Goal: Transaction & Acquisition: Purchase product/service

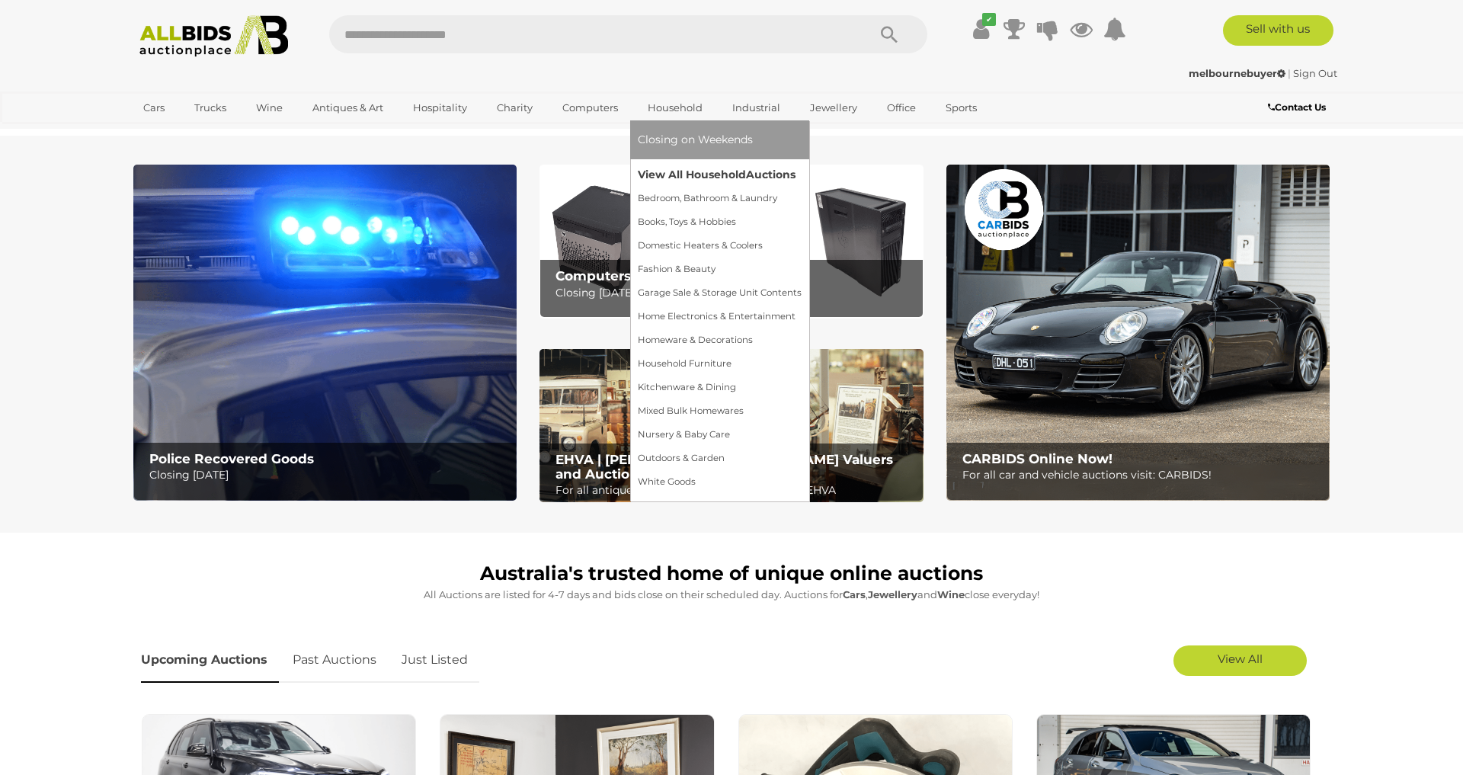
click at [725, 170] on link "View All Household Auctions" at bounding box center [720, 175] width 164 height 24
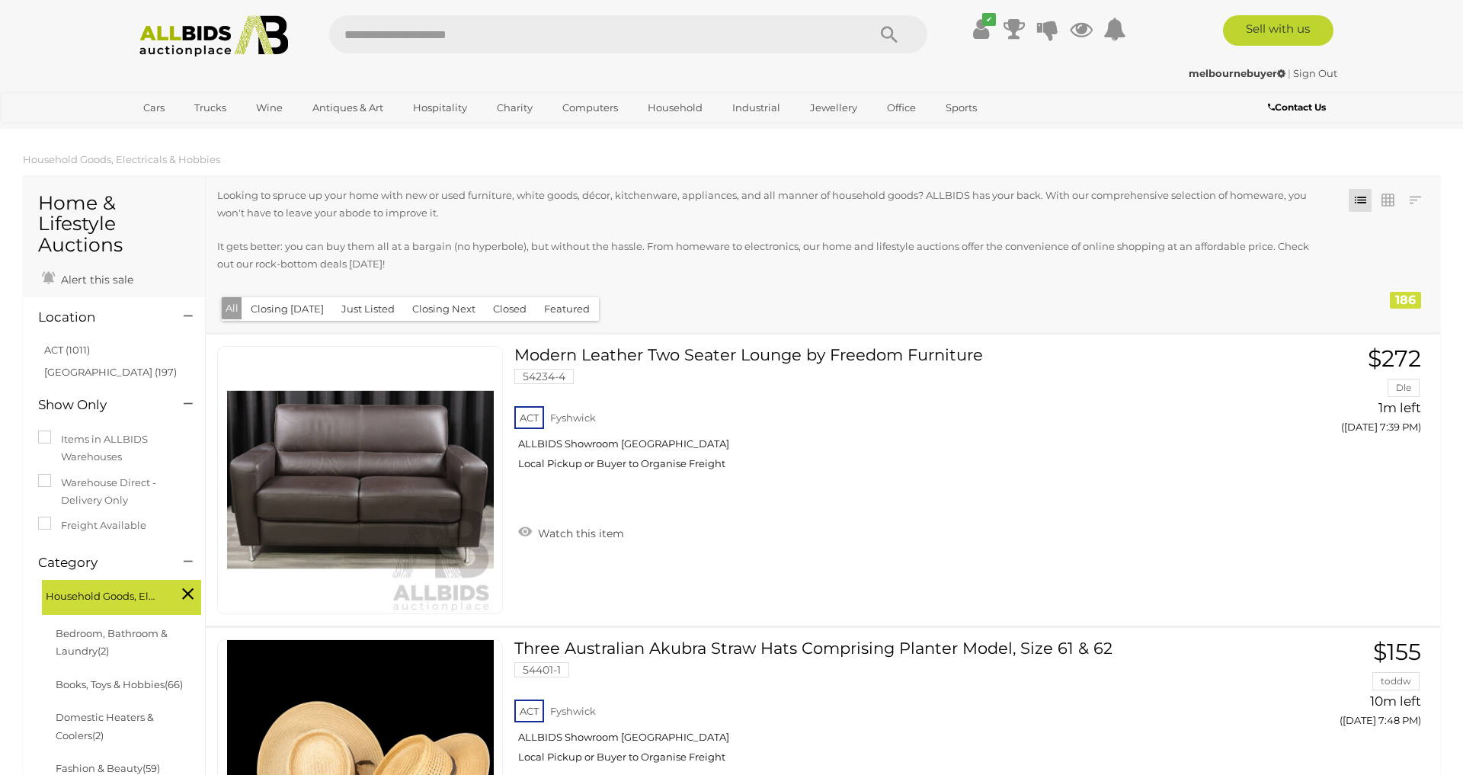
click at [94, 526] on label "Freight Available" at bounding box center [92, 526] width 108 height 18
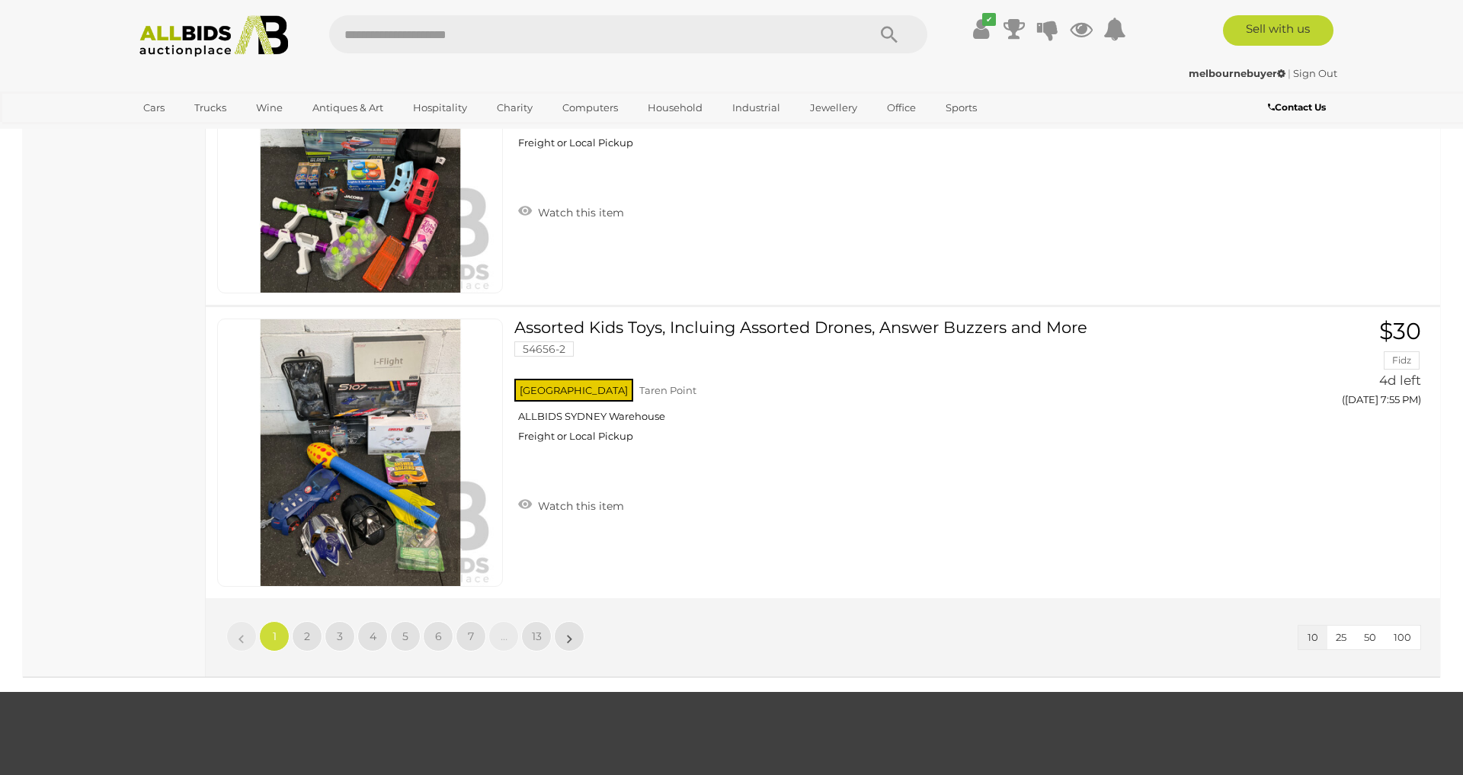
scroll to position [2667, 0]
click at [297, 639] on link "2" at bounding box center [307, 637] width 30 height 30
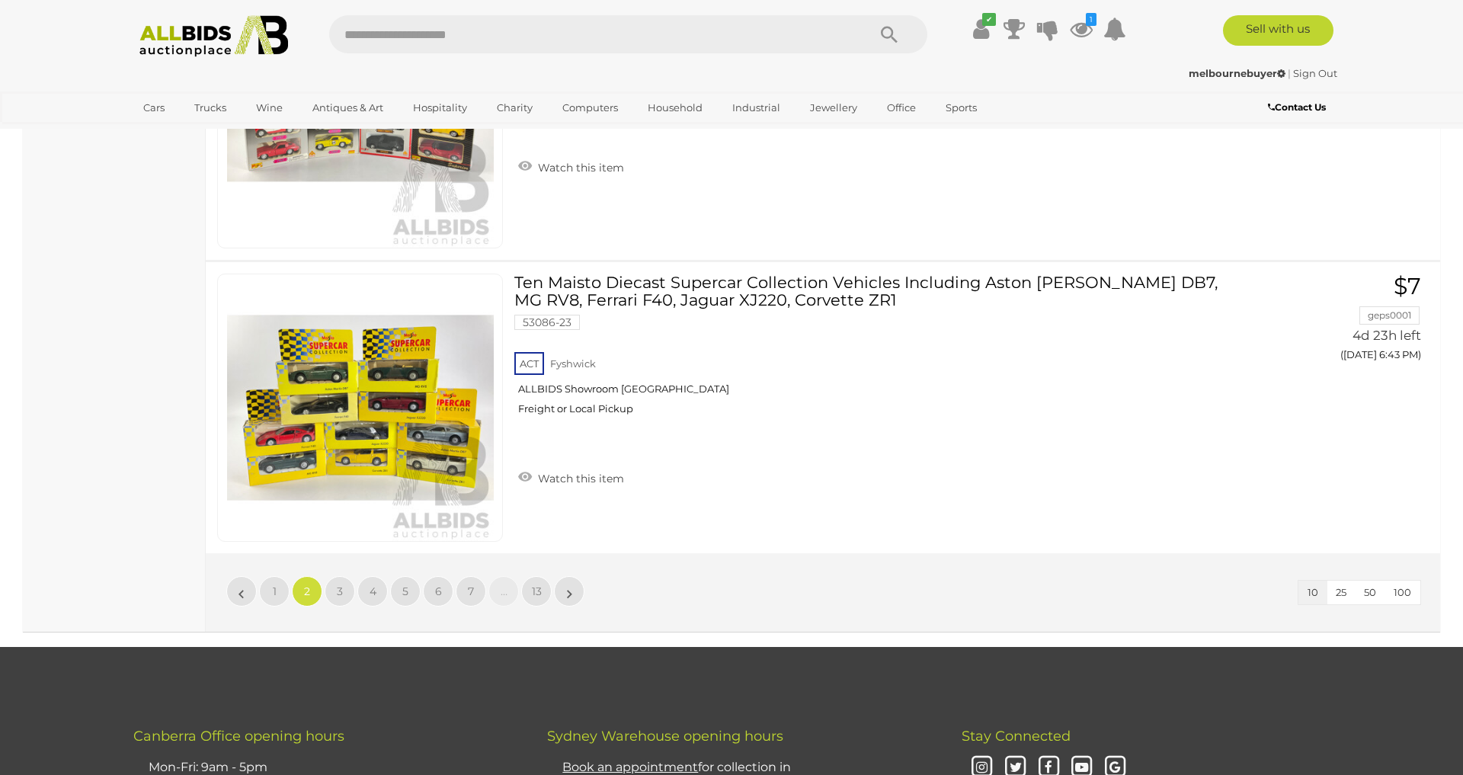
scroll to position [2770, 0]
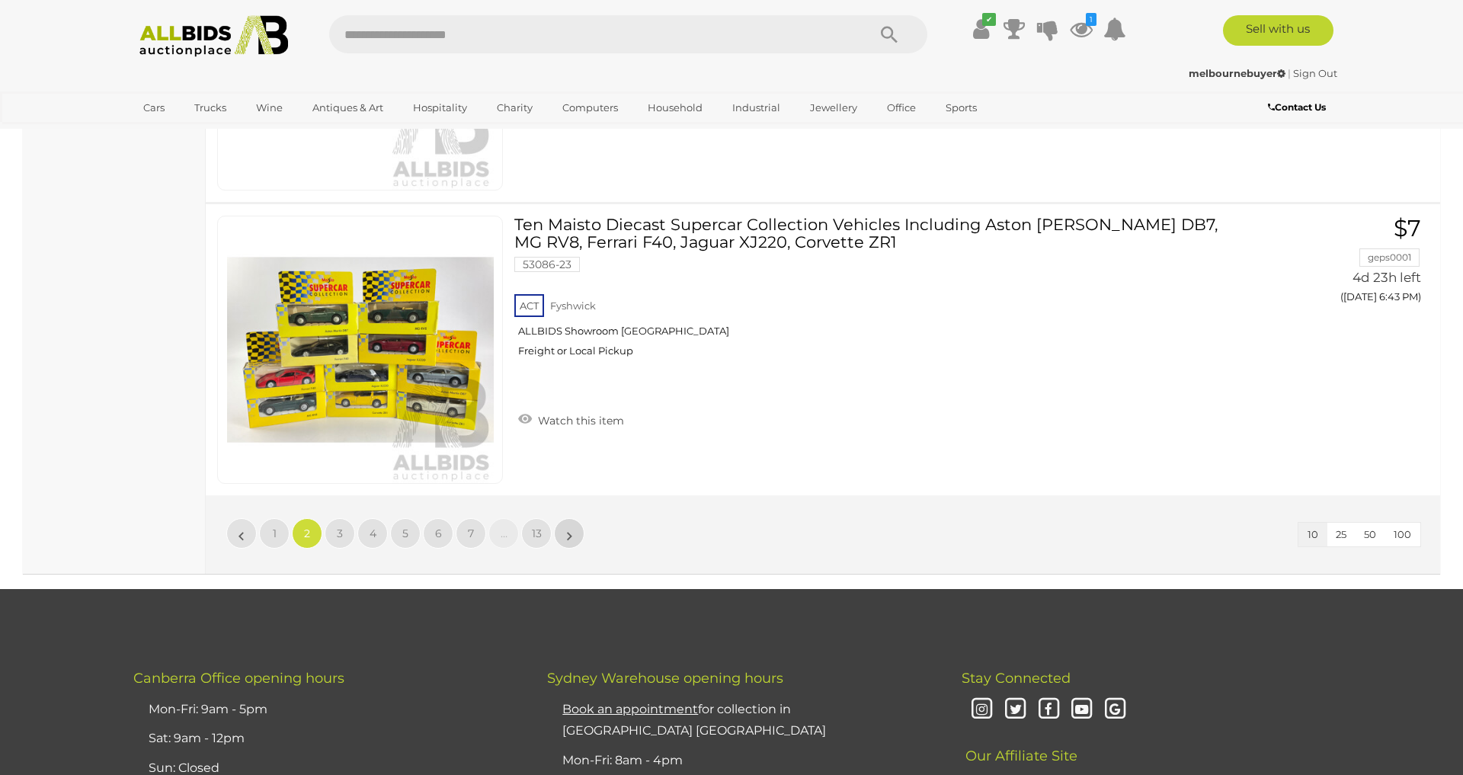
click at [558, 538] on link "»" at bounding box center [569, 533] width 30 height 30
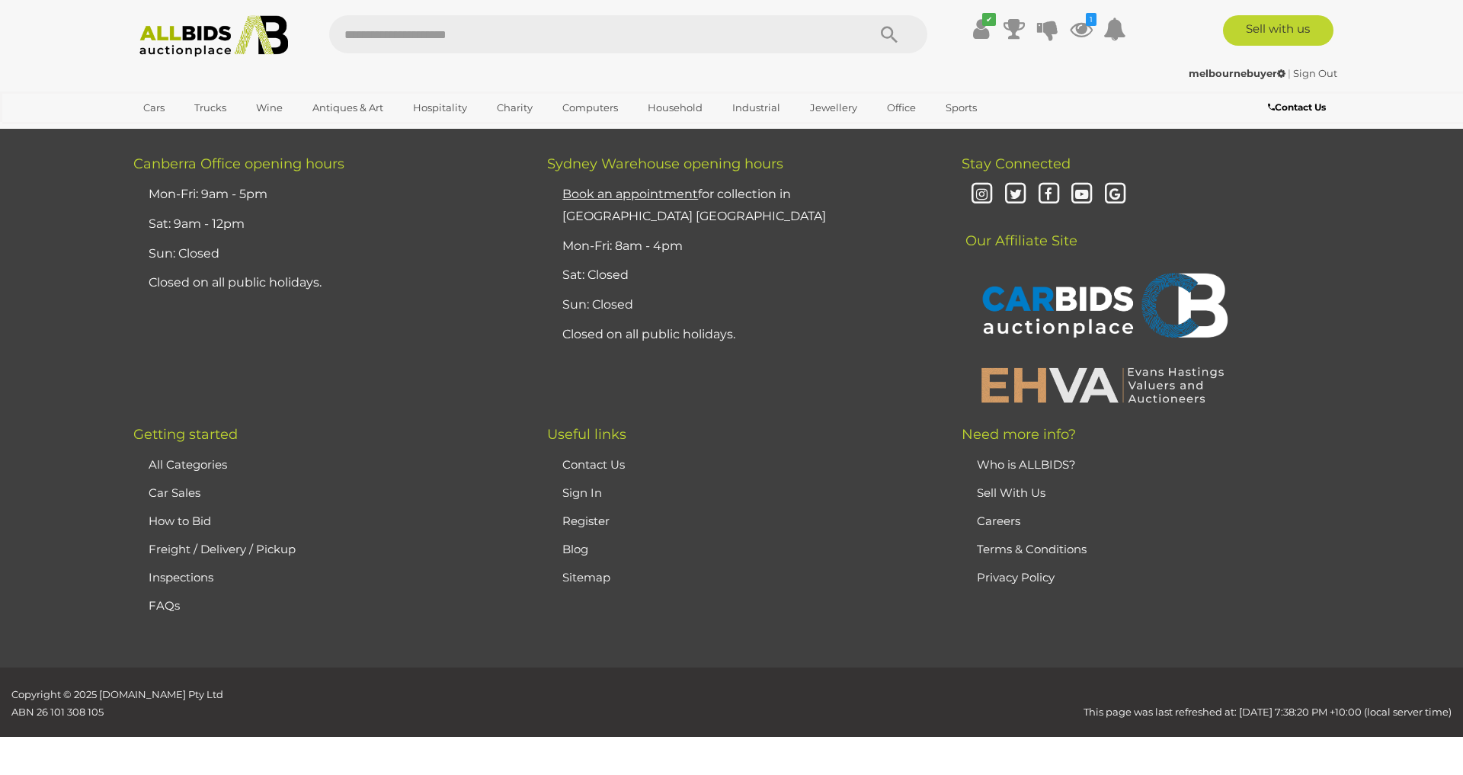
scroll to position [180, 0]
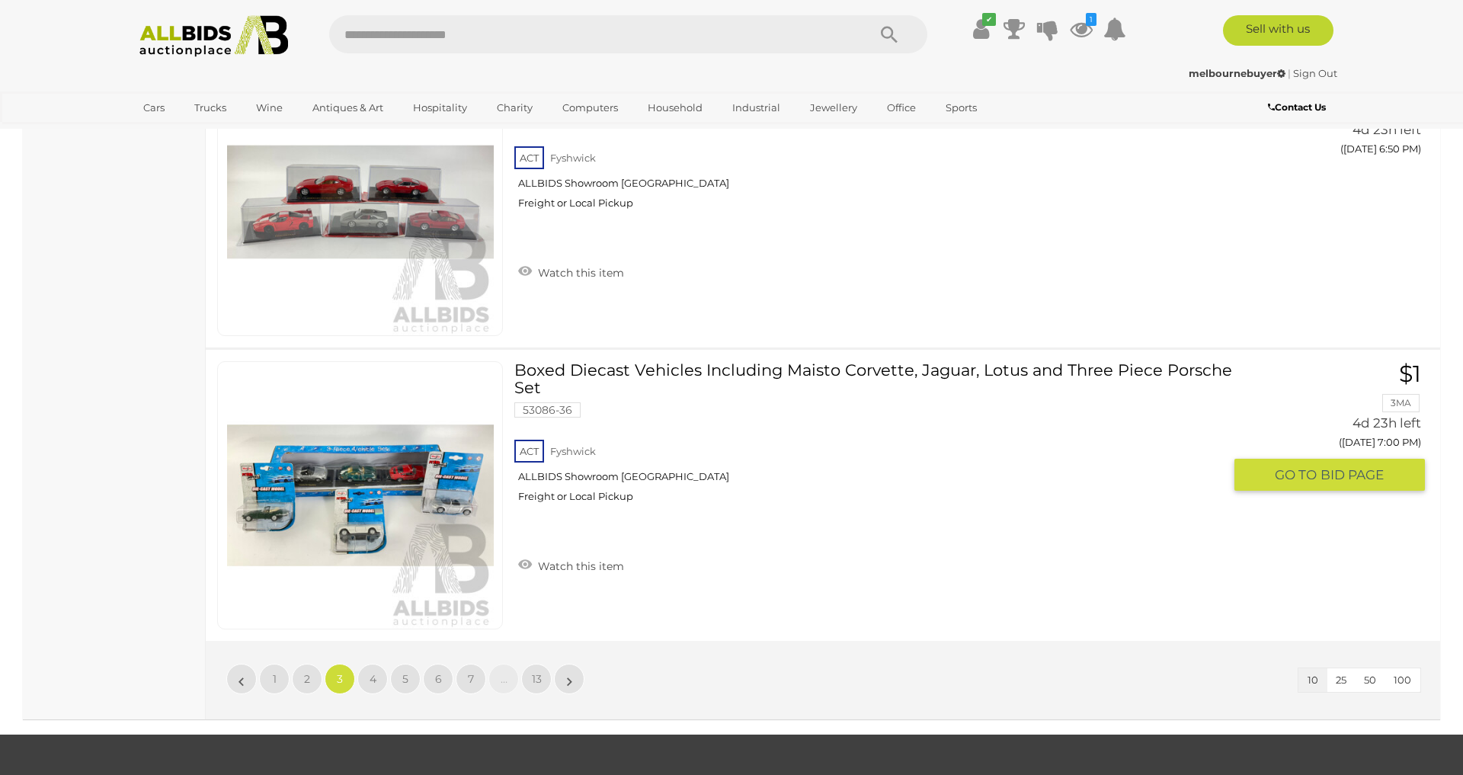
scroll to position [2694, 0]
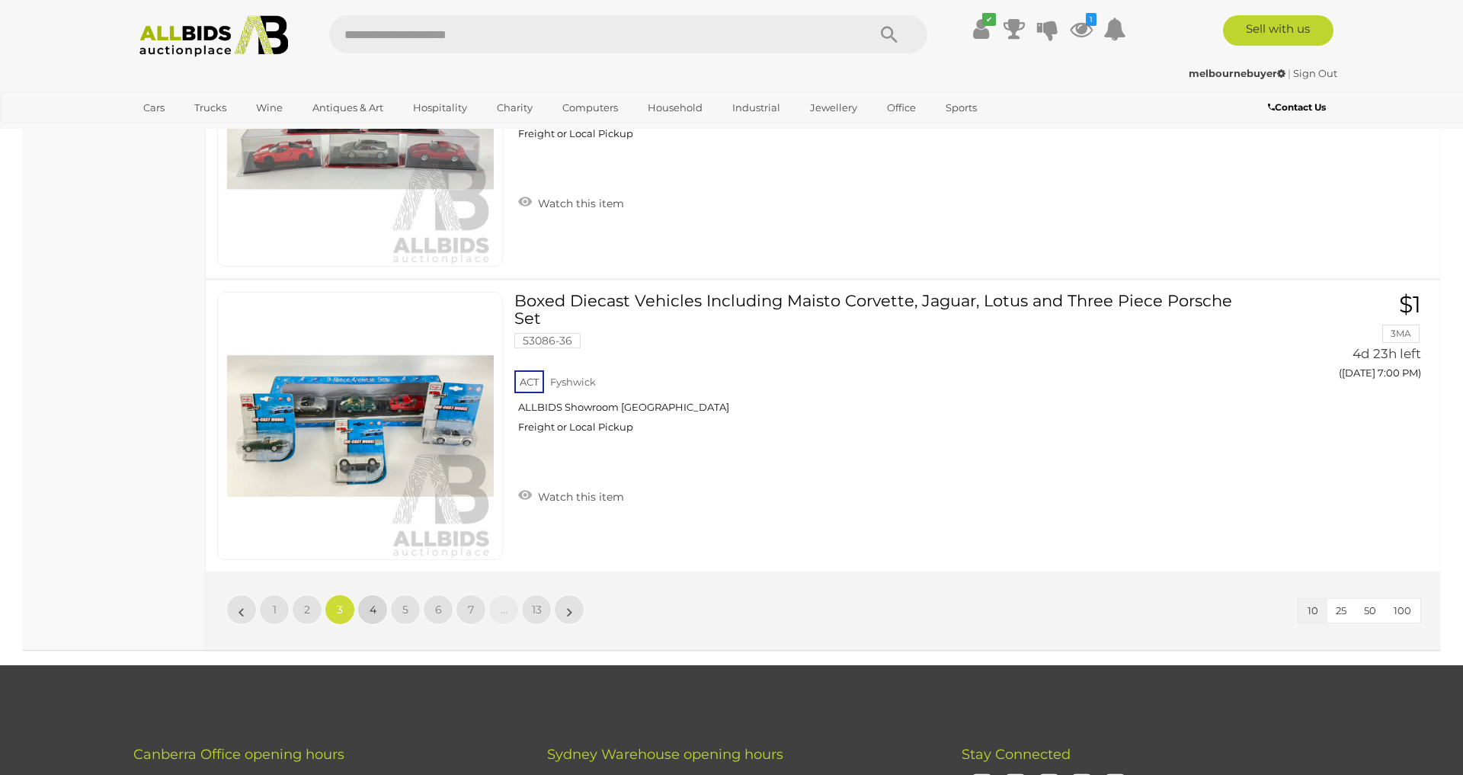
click at [366, 603] on link "4" at bounding box center [372, 609] width 30 height 30
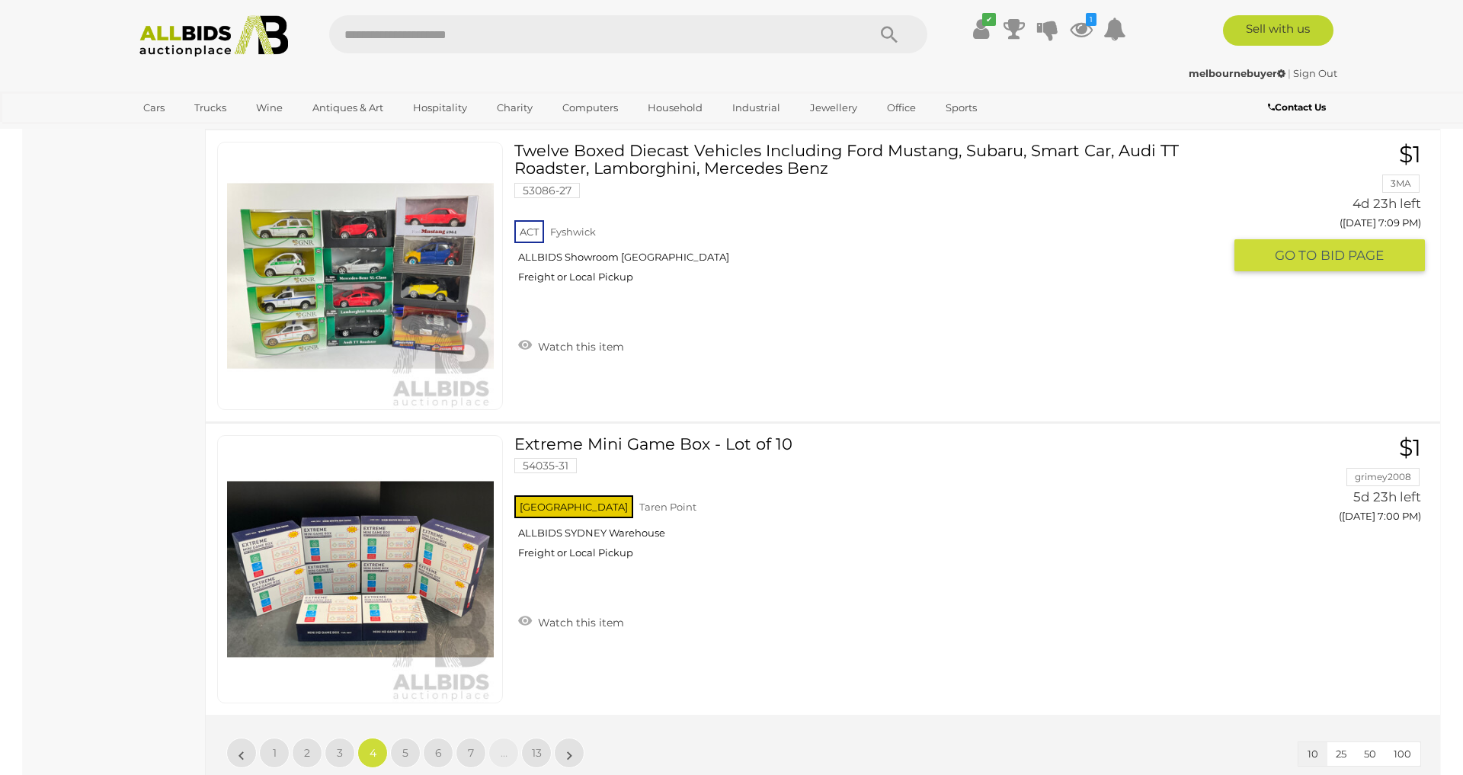
scroll to position [2694, 0]
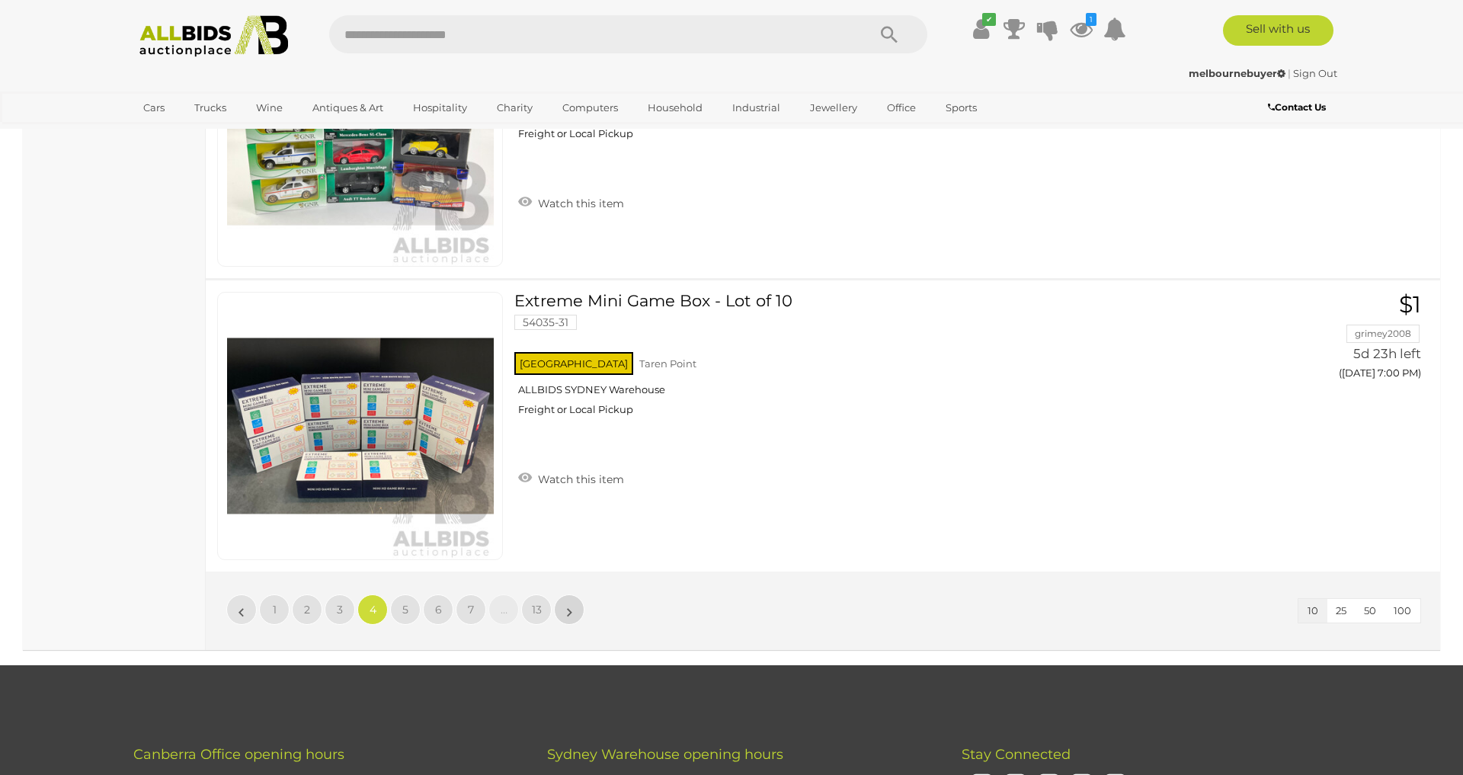
click at [577, 610] on link "»" at bounding box center [569, 609] width 30 height 30
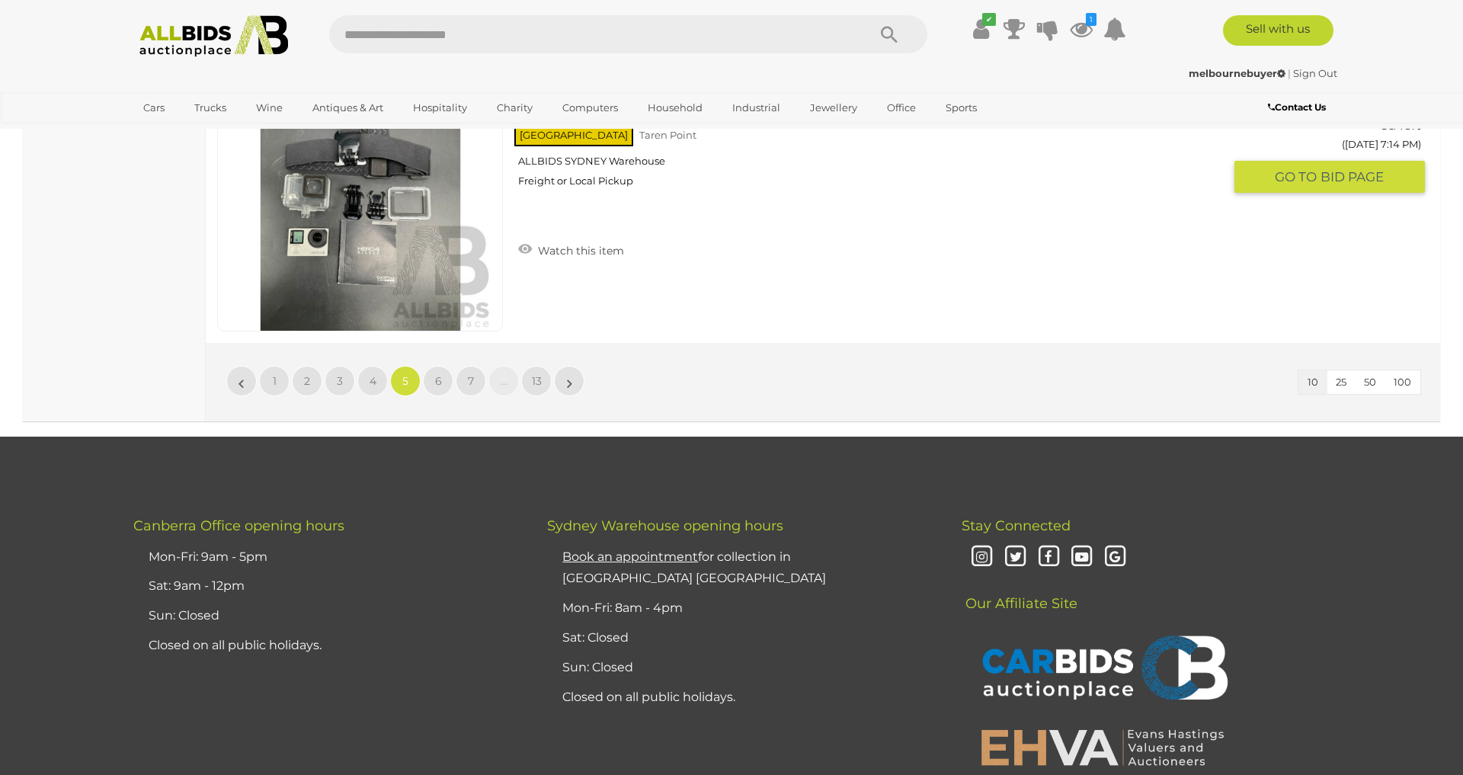
scroll to position [2847, 0]
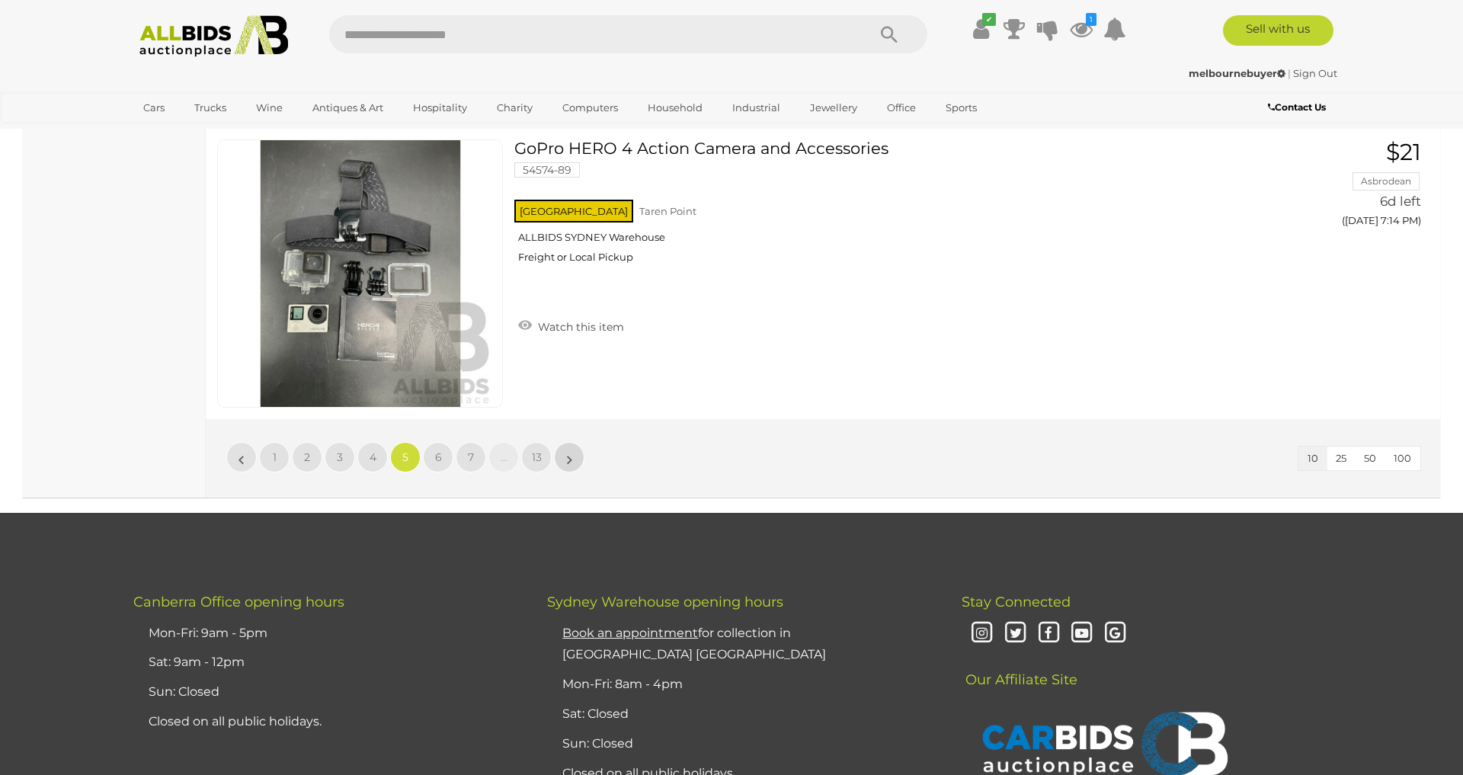
click at [576, 459] on link "»" at bounding box center [569, 457] width 30 height 30
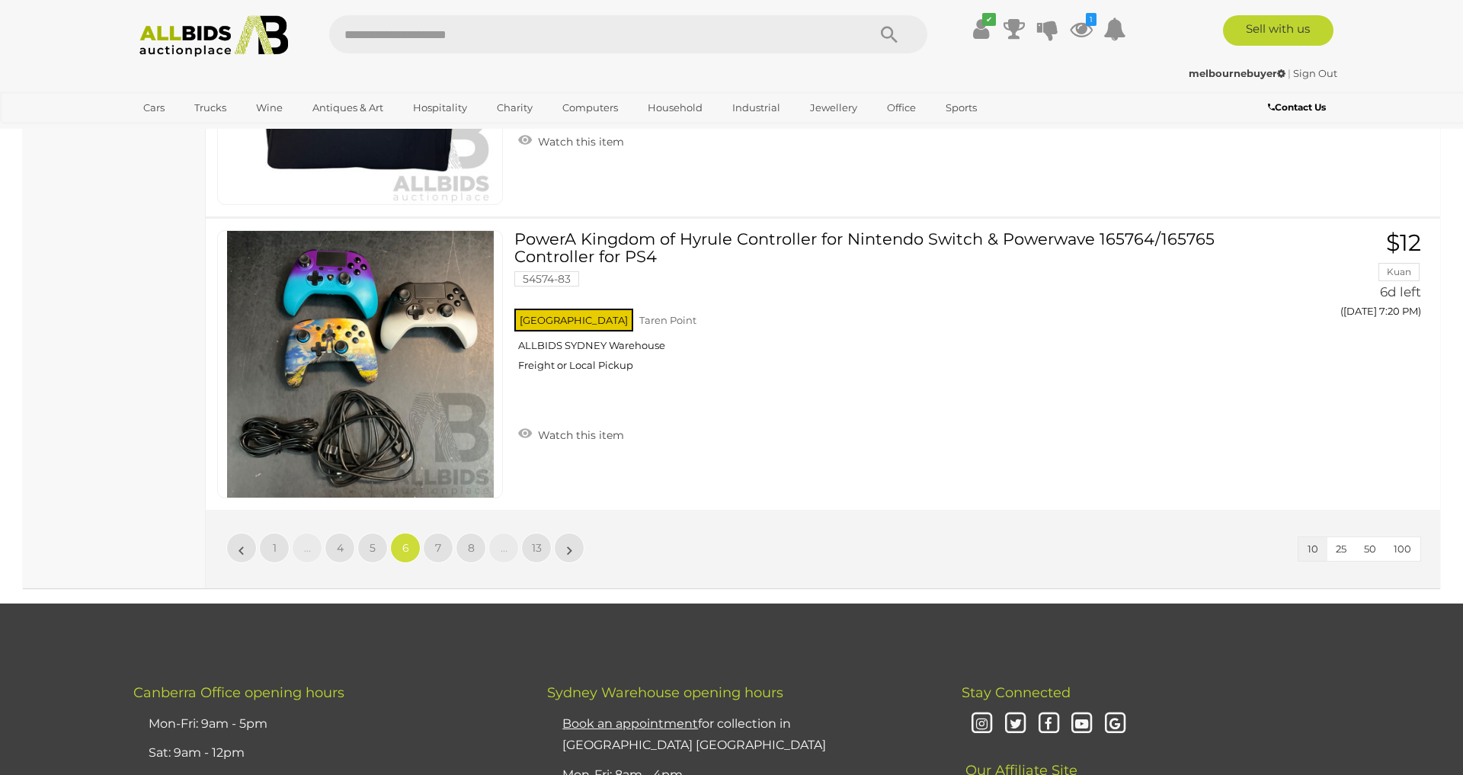
scroll to position [2770, 0]
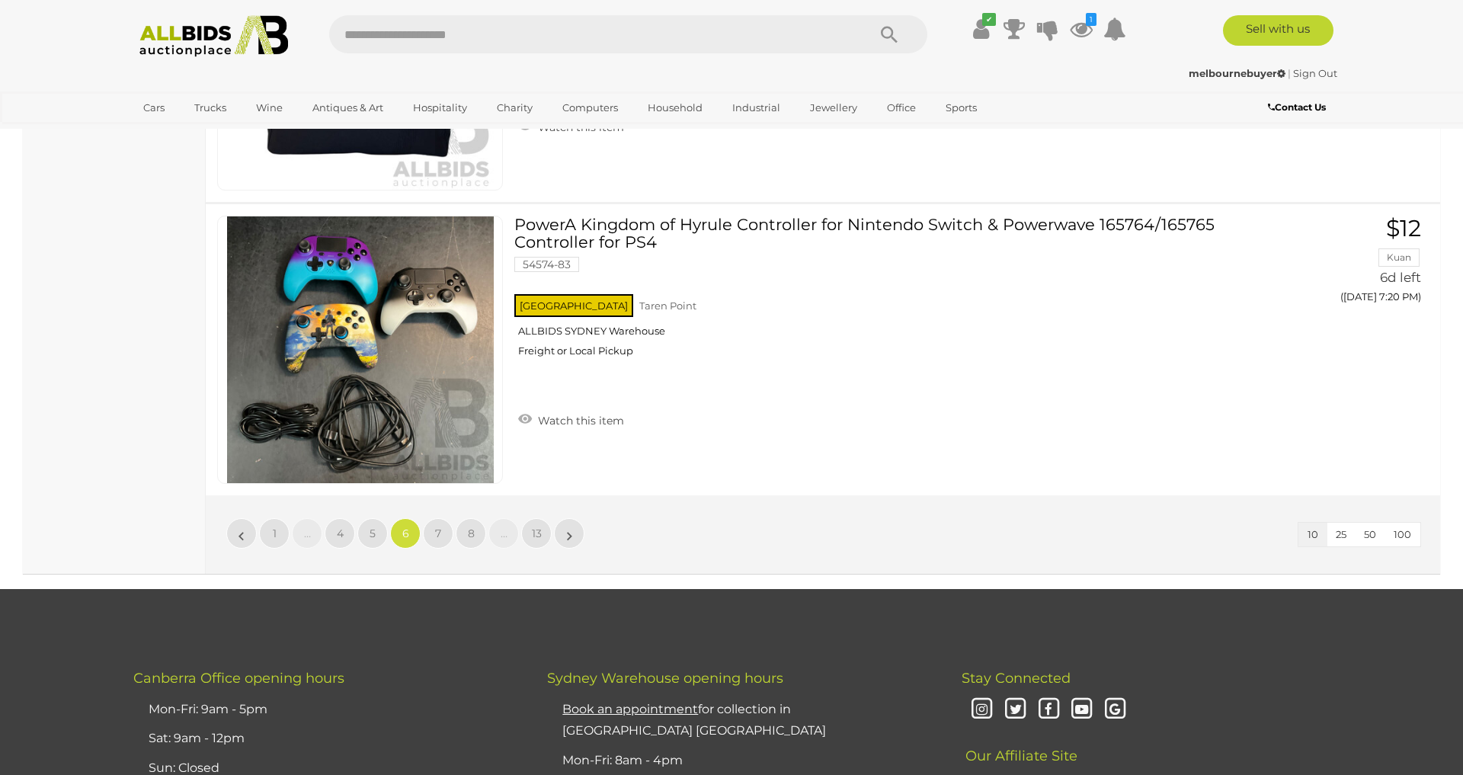
click at [568, 537] on li "»" at bounding box center [570, 533] width 30 height 30
click at [565, 548] on link "»" at bounding box center [569, 533] width 30 height 30
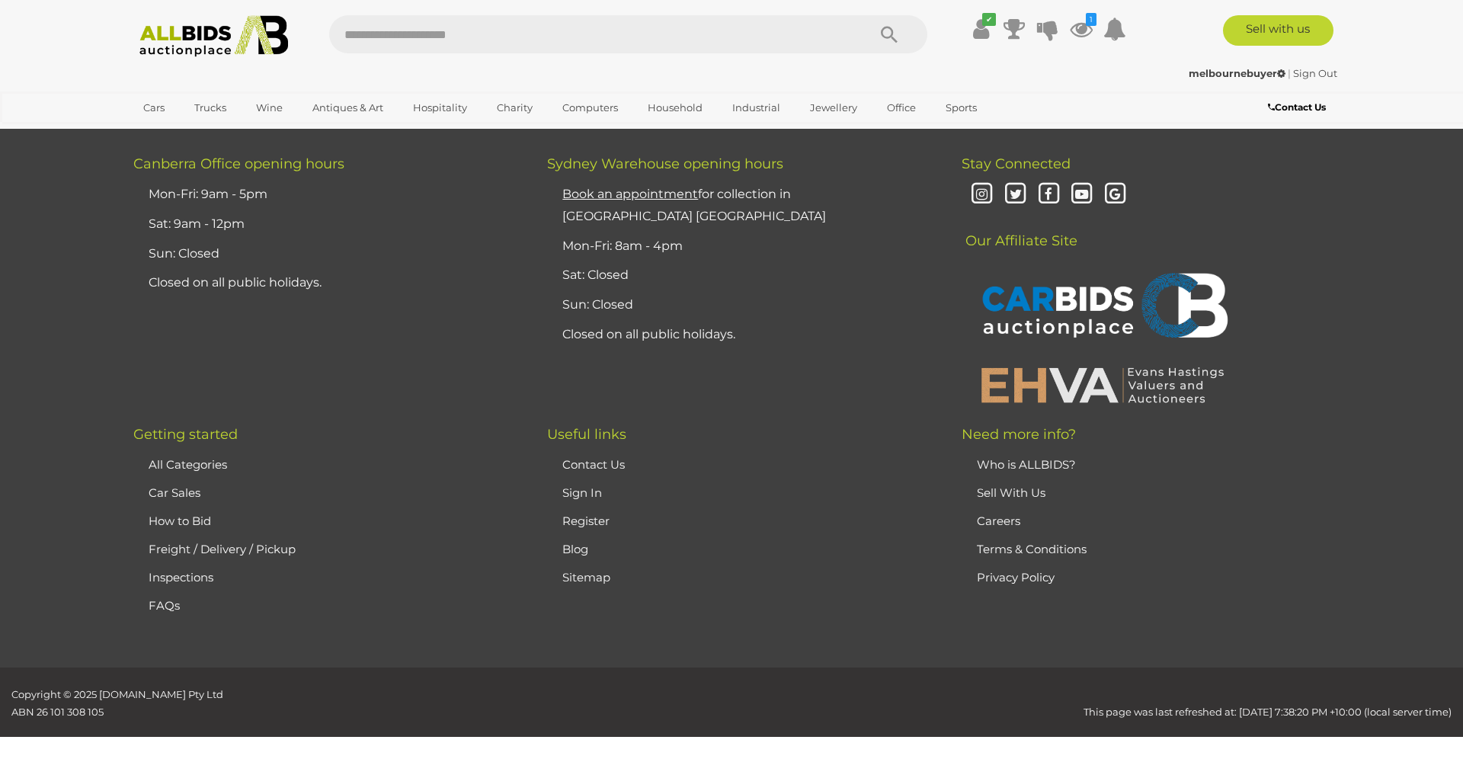
scroll to position [180, 0]
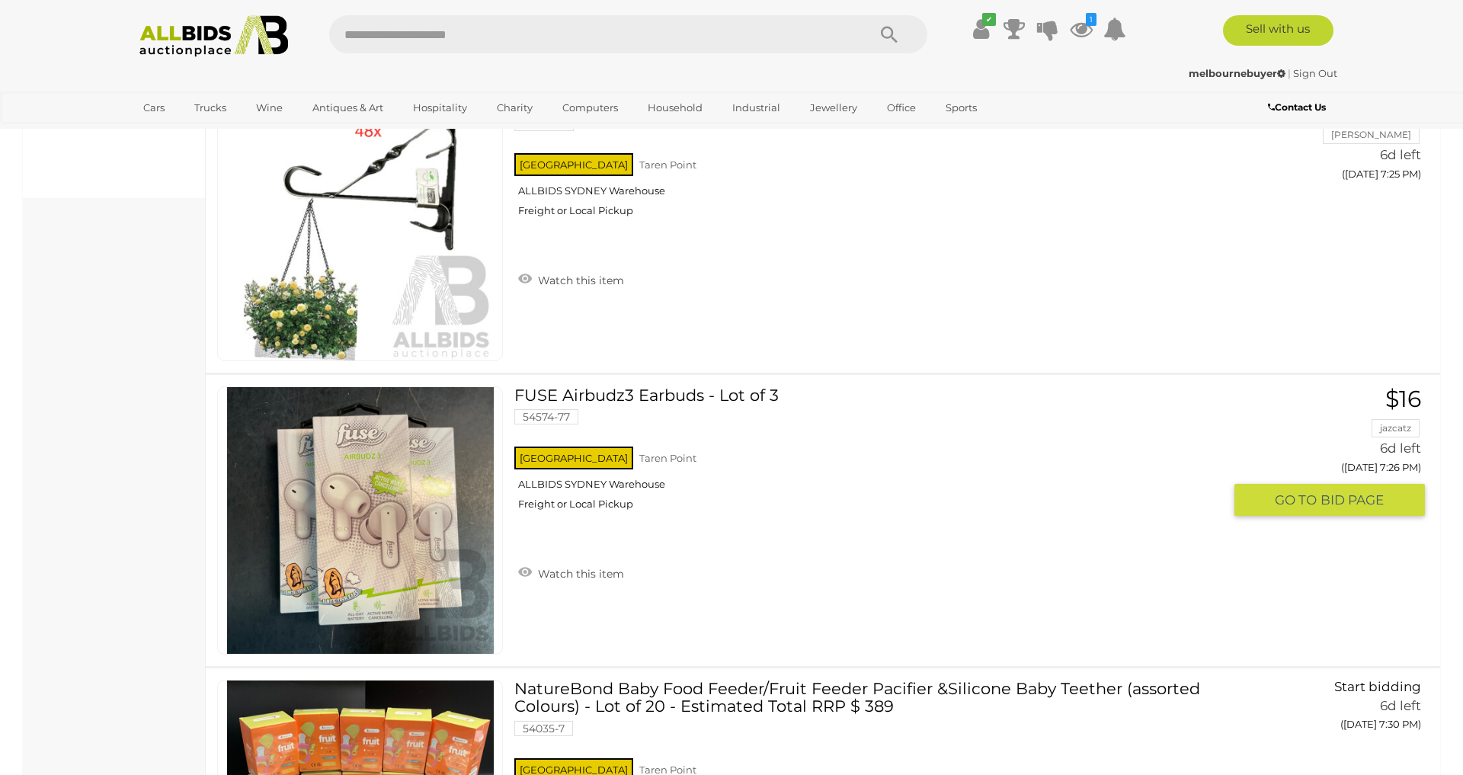
scroll to position [1170, 0]
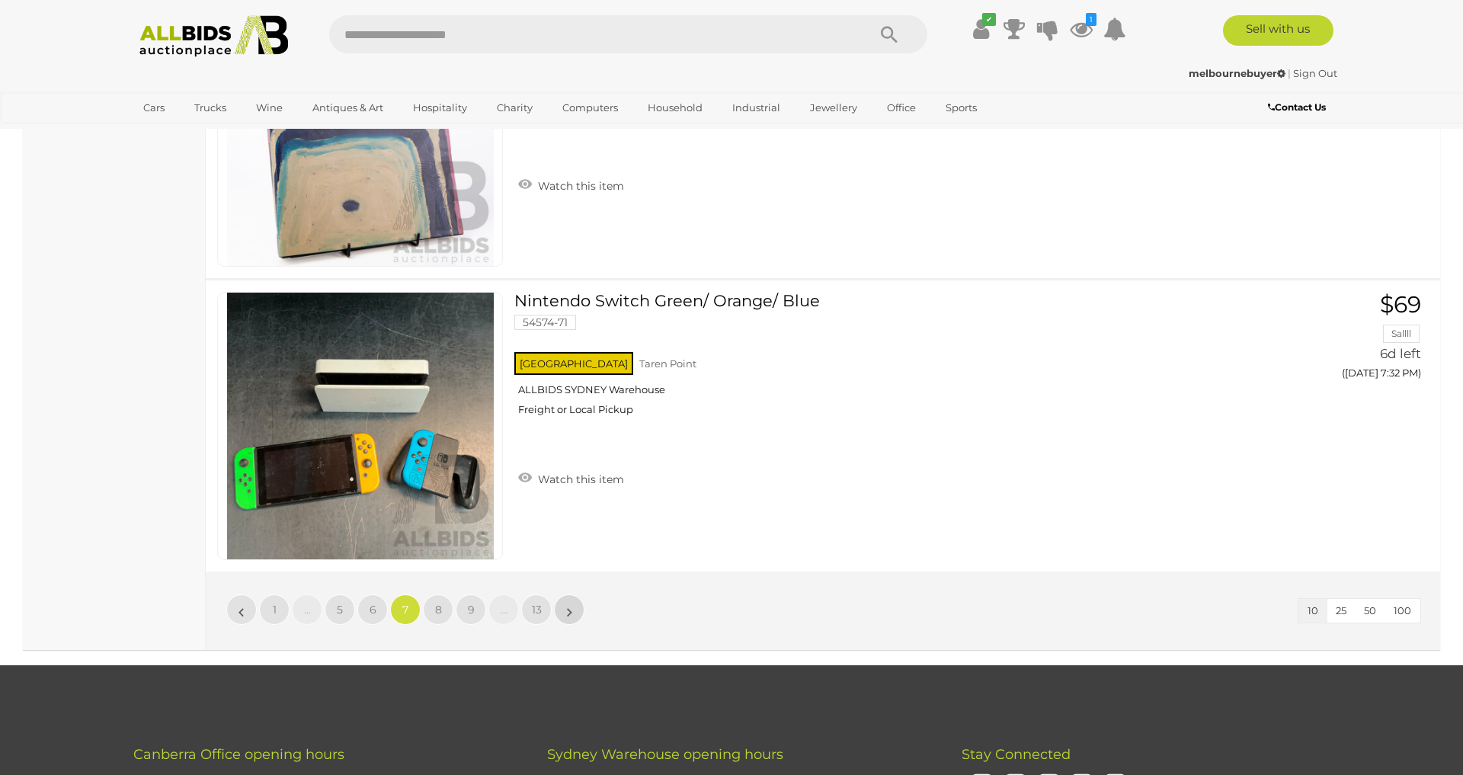
click at [572, 618] on link "»" at bounding box center [569, 609] width 30 height 30
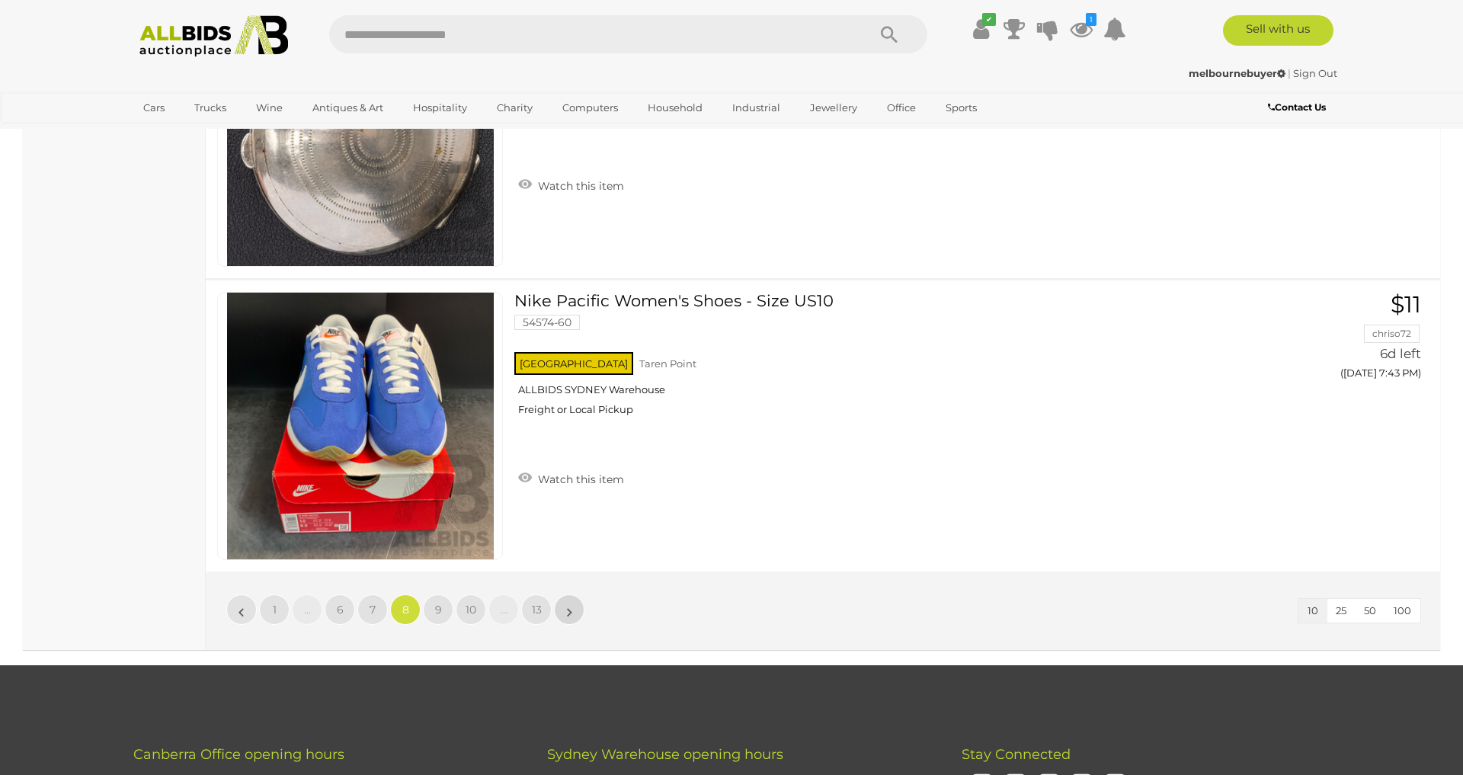
click at [578, 594] on link "»" at bounding box center [569, 609] width 30 height 30
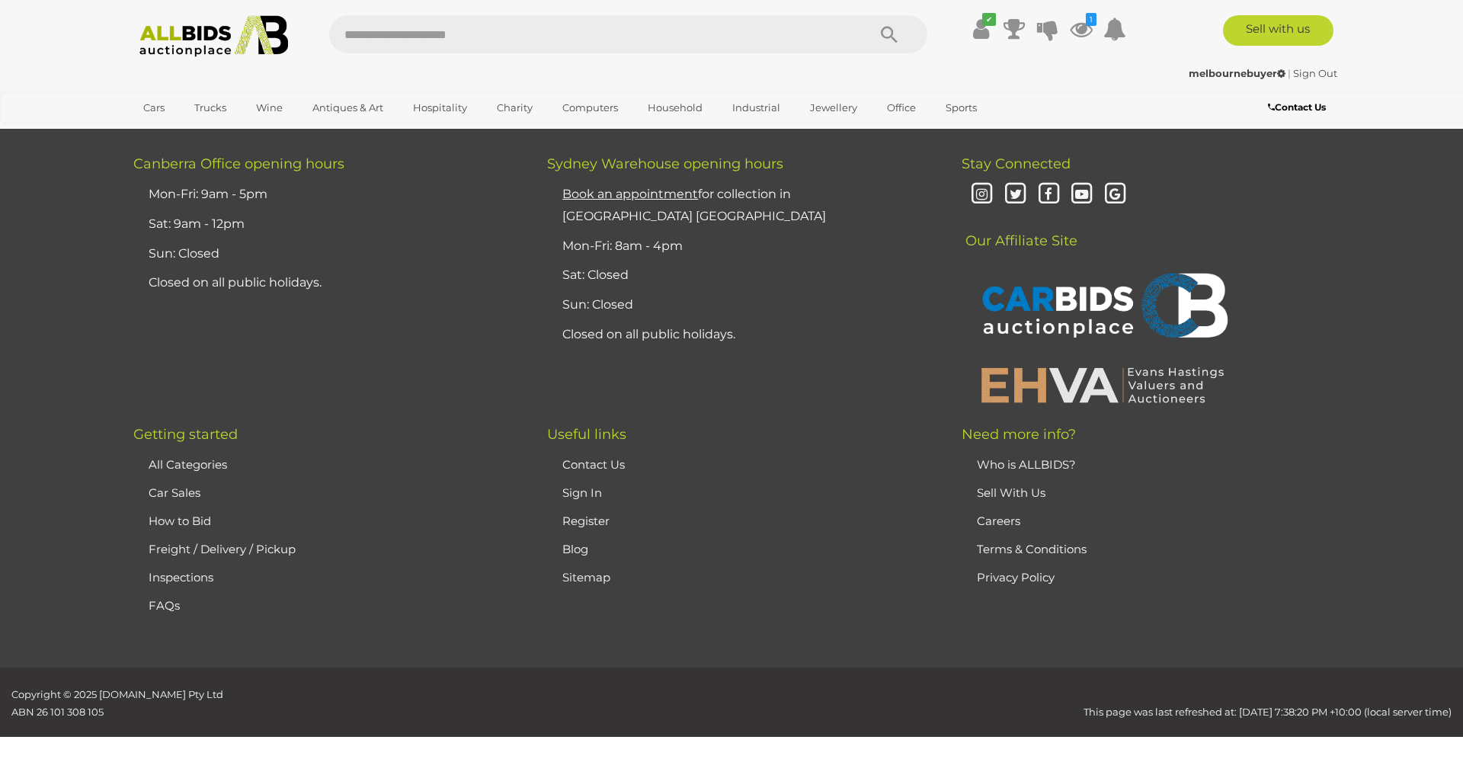
scroll to position [180, 0]
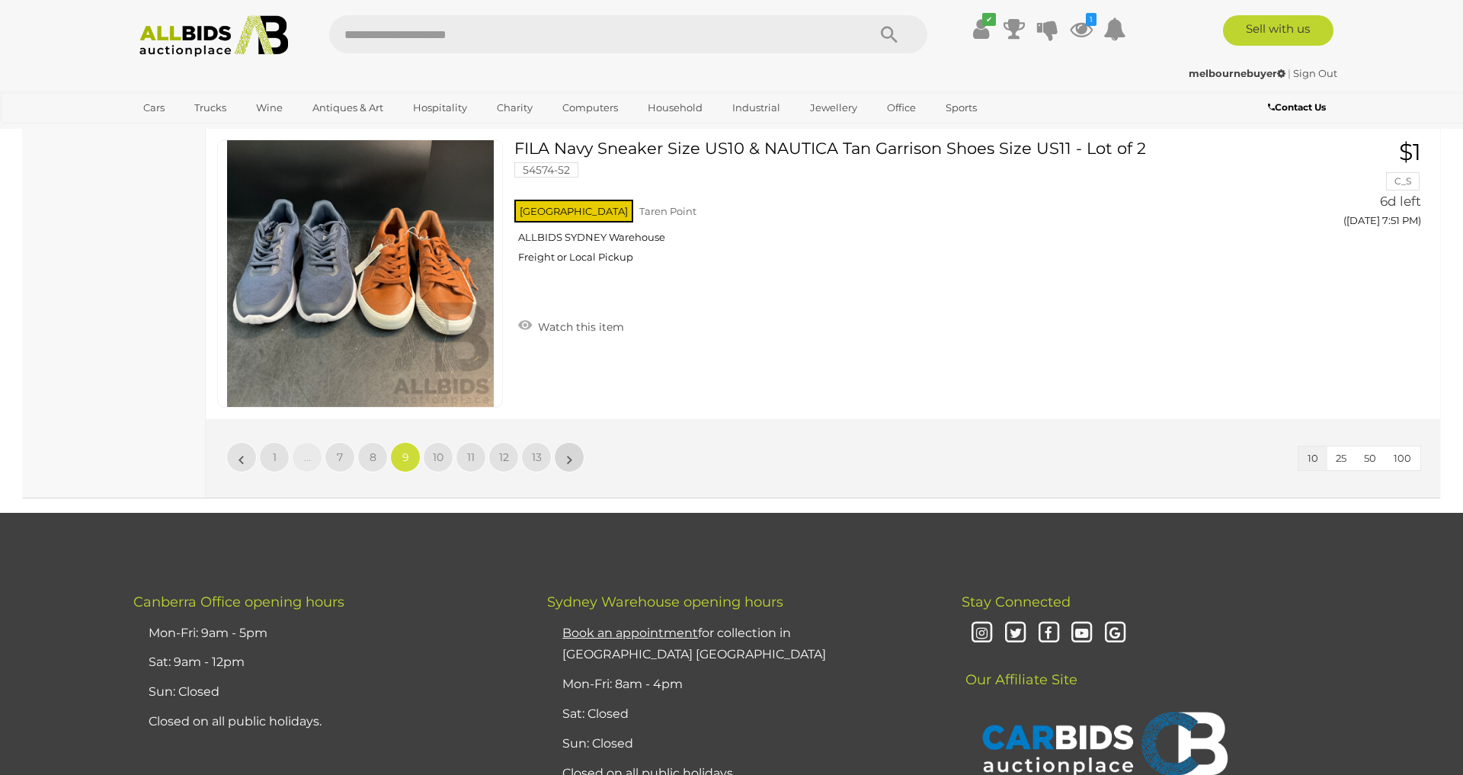
click at [563, 465] on link "»" at bounding box center [569, 457] width 30 height 30
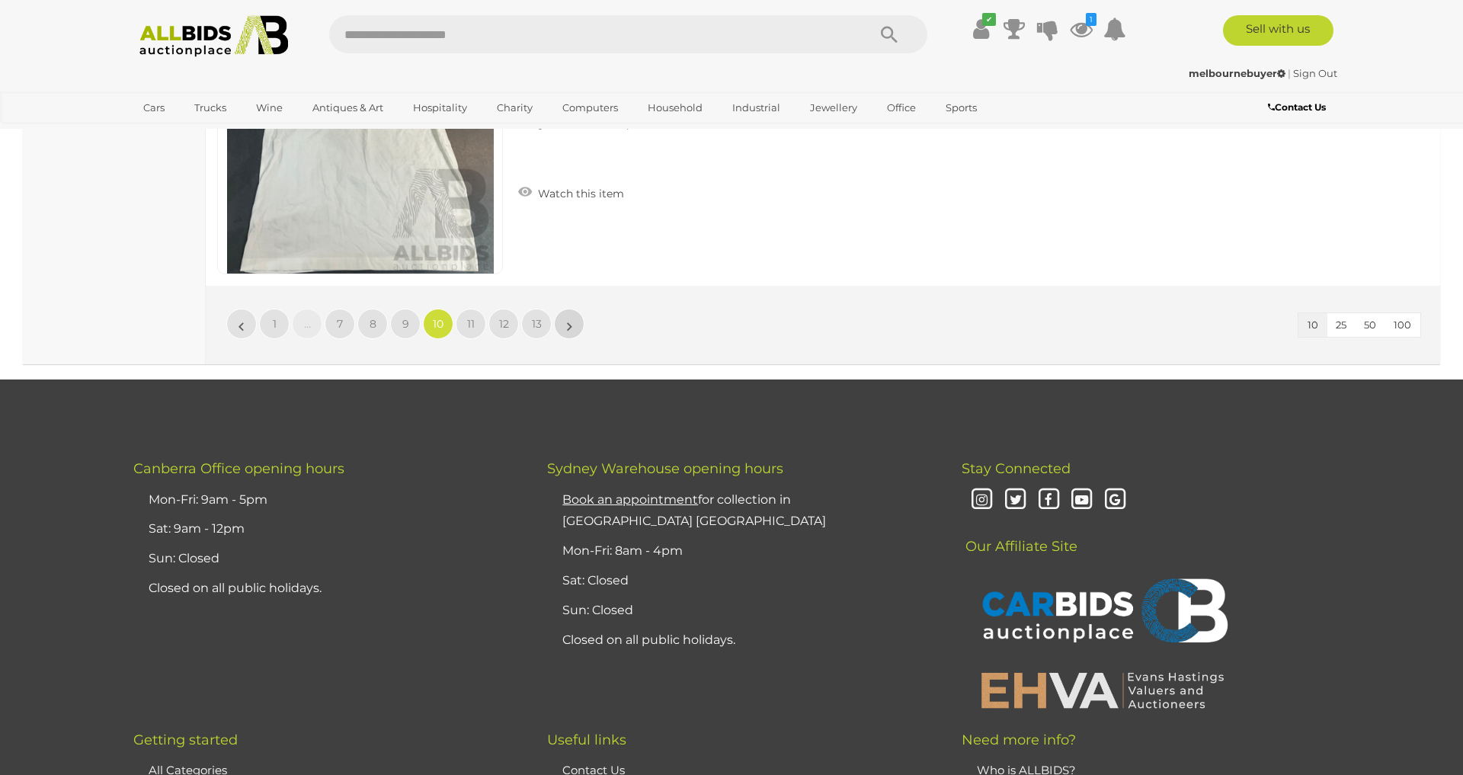
click at [574, 321] on link "»" at bounding box center [569, 324] width 30 height 30
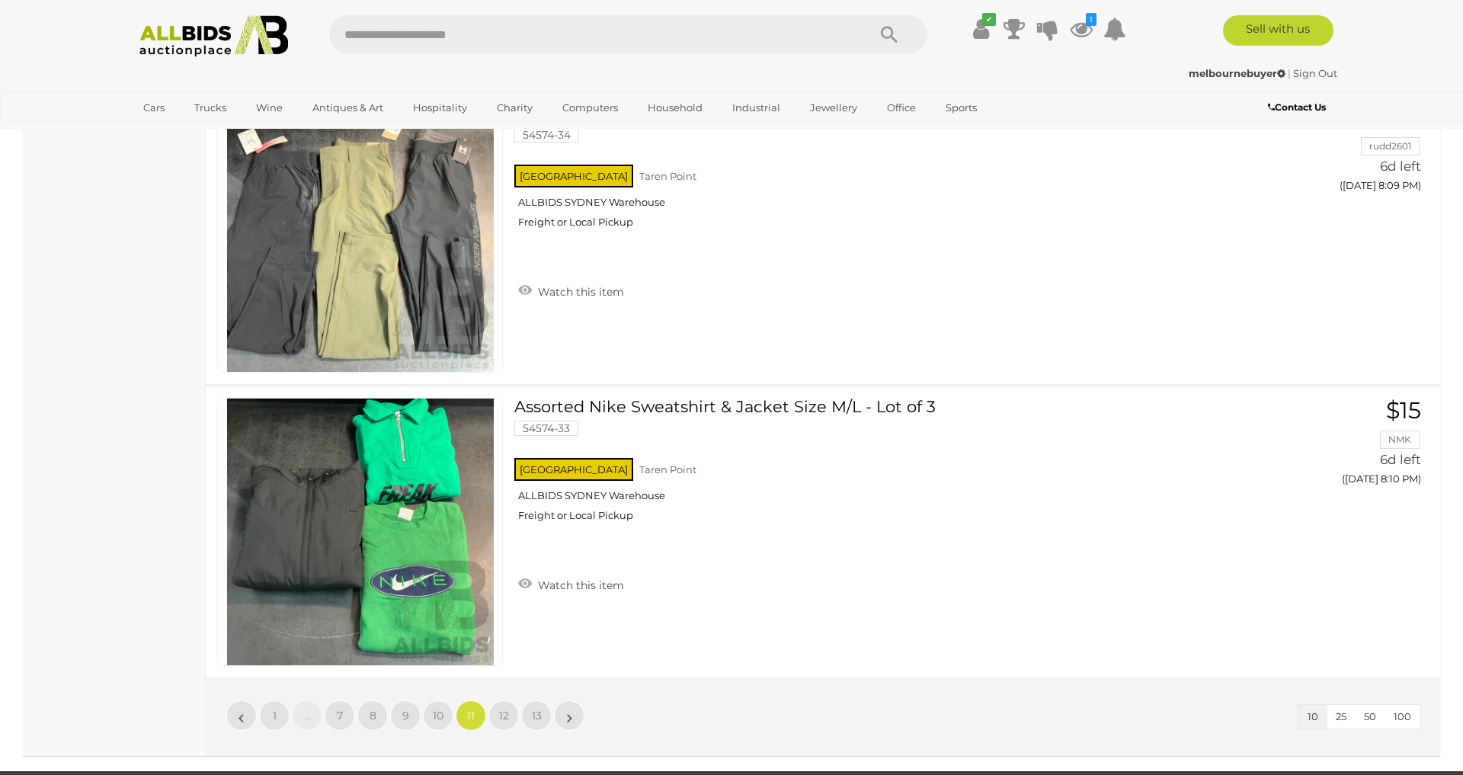
scroll to position [2847, 0]
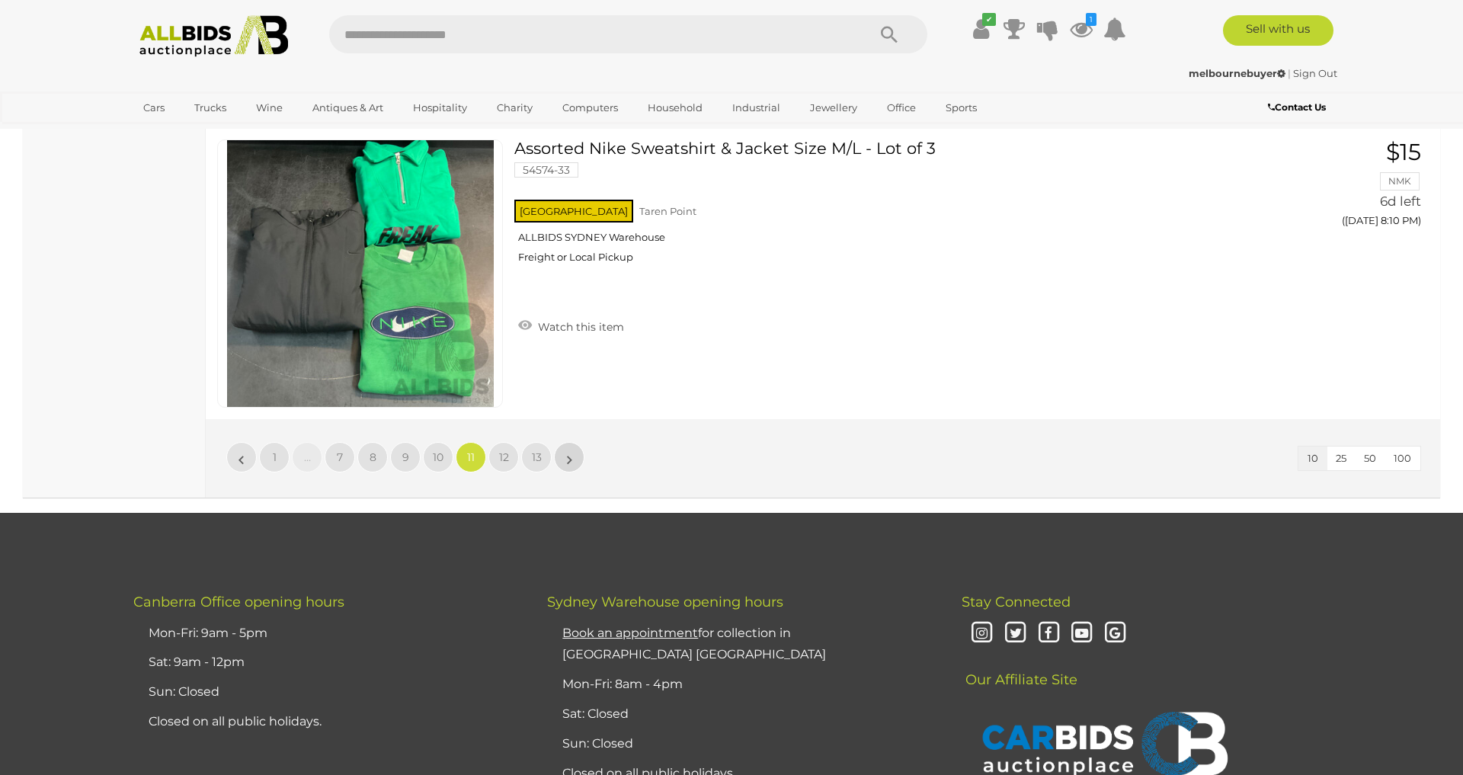
click at [562, 458] on link "»" at bounding box center [569, 457] width 30 height 30
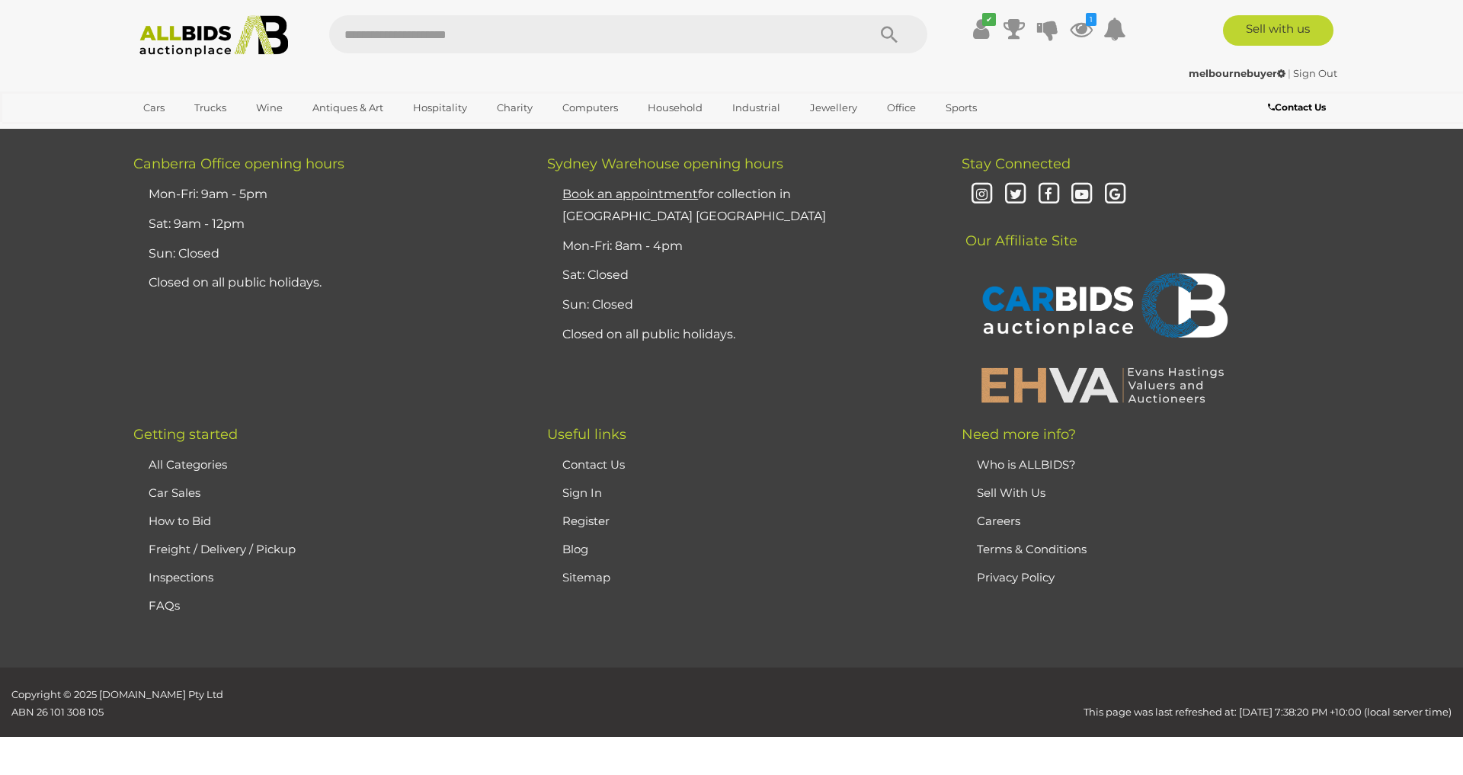
scroll to position [180, 0]
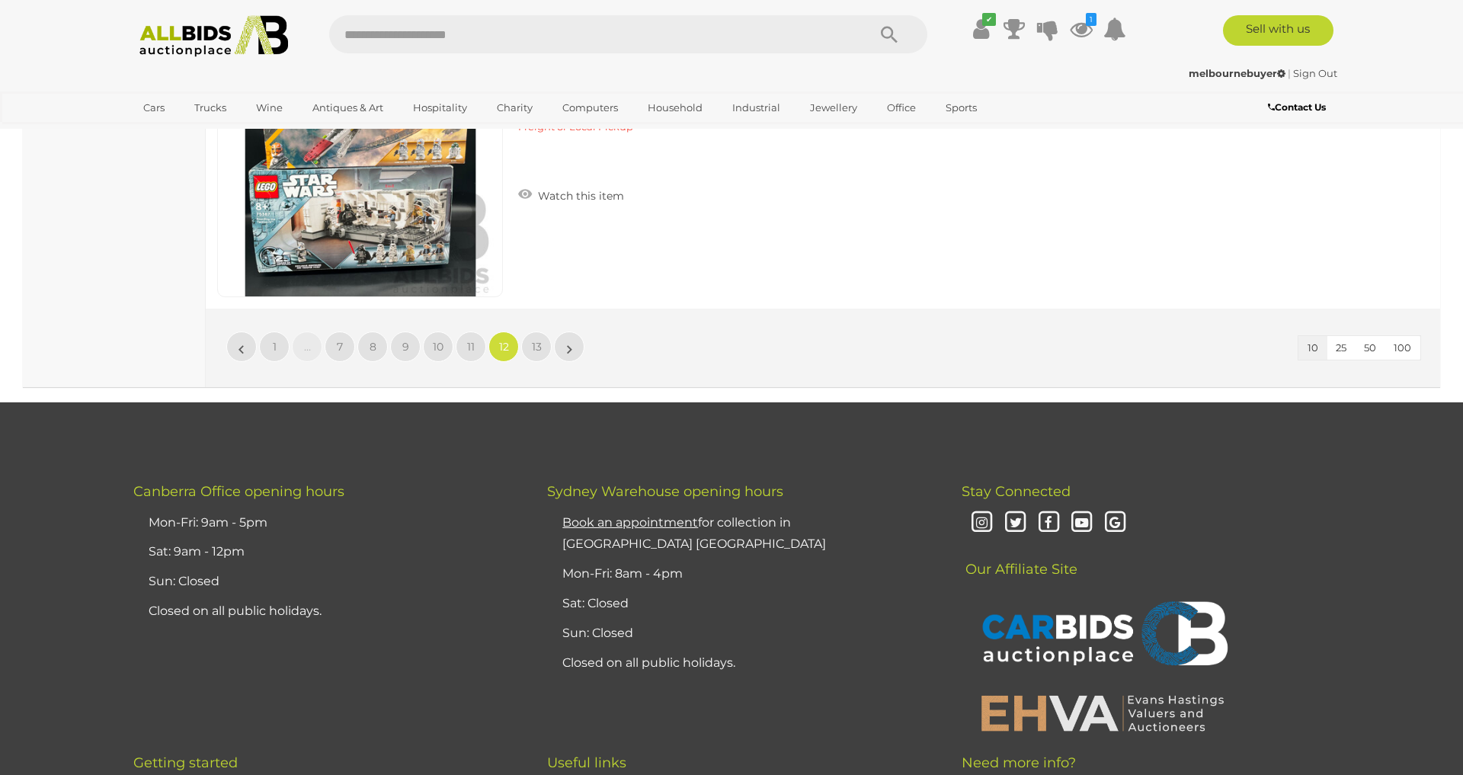
scroll to position [3075, 0]
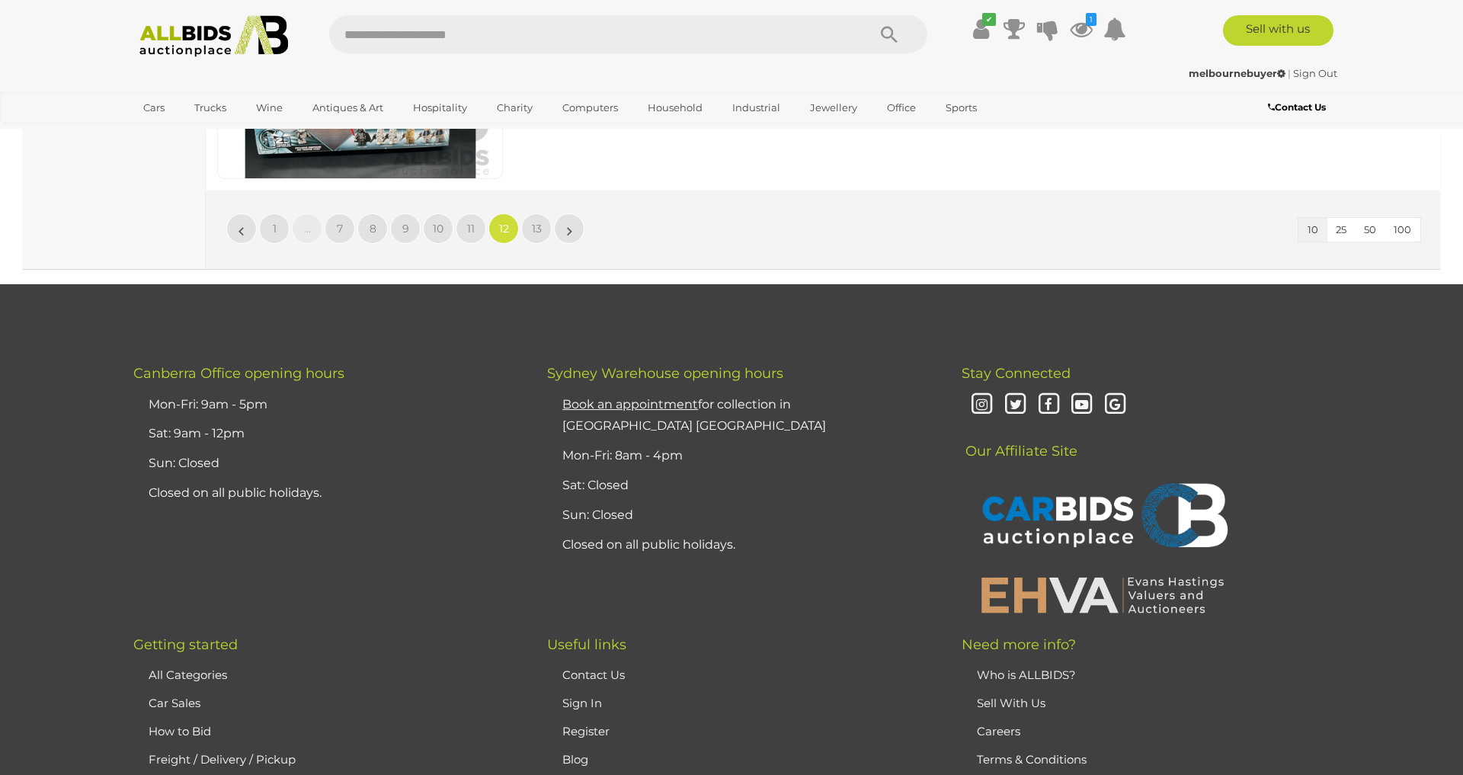
click at [571, 239] on li "»" at bounding box center [570, 228] width 30 height 30
click at [571, 238] on li "»" at bounding box center [570, 228] width 30 height 30
click at [571, 235] on li "»" at bounding box center [570, 228] width 30 height 30
click at [571, 228] on li "»" at bounding box center [570, 228] width 30 height 30
click at [558, 238] on link "»" at bounding box center [569, 228] width 30 height 30
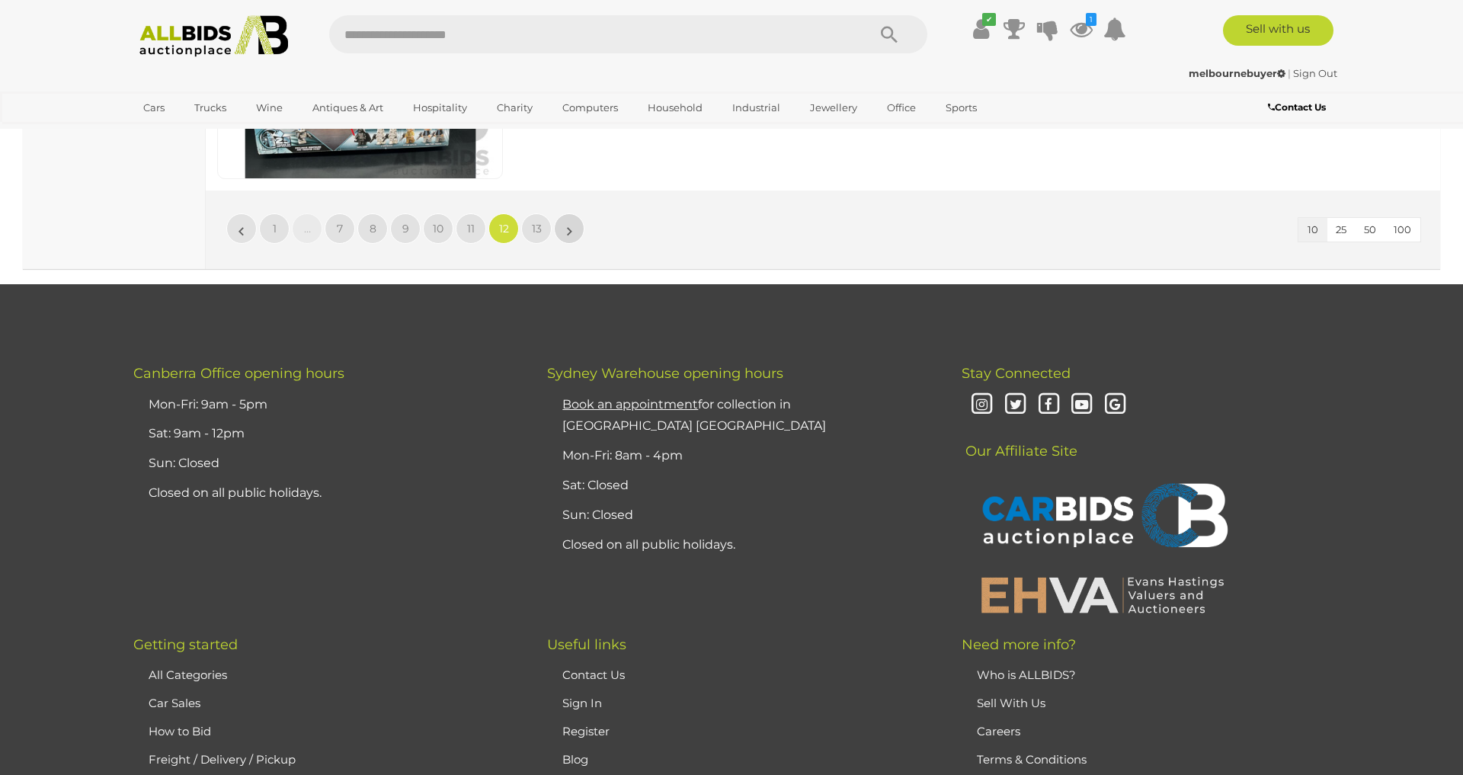
scroll to position [180, 0]
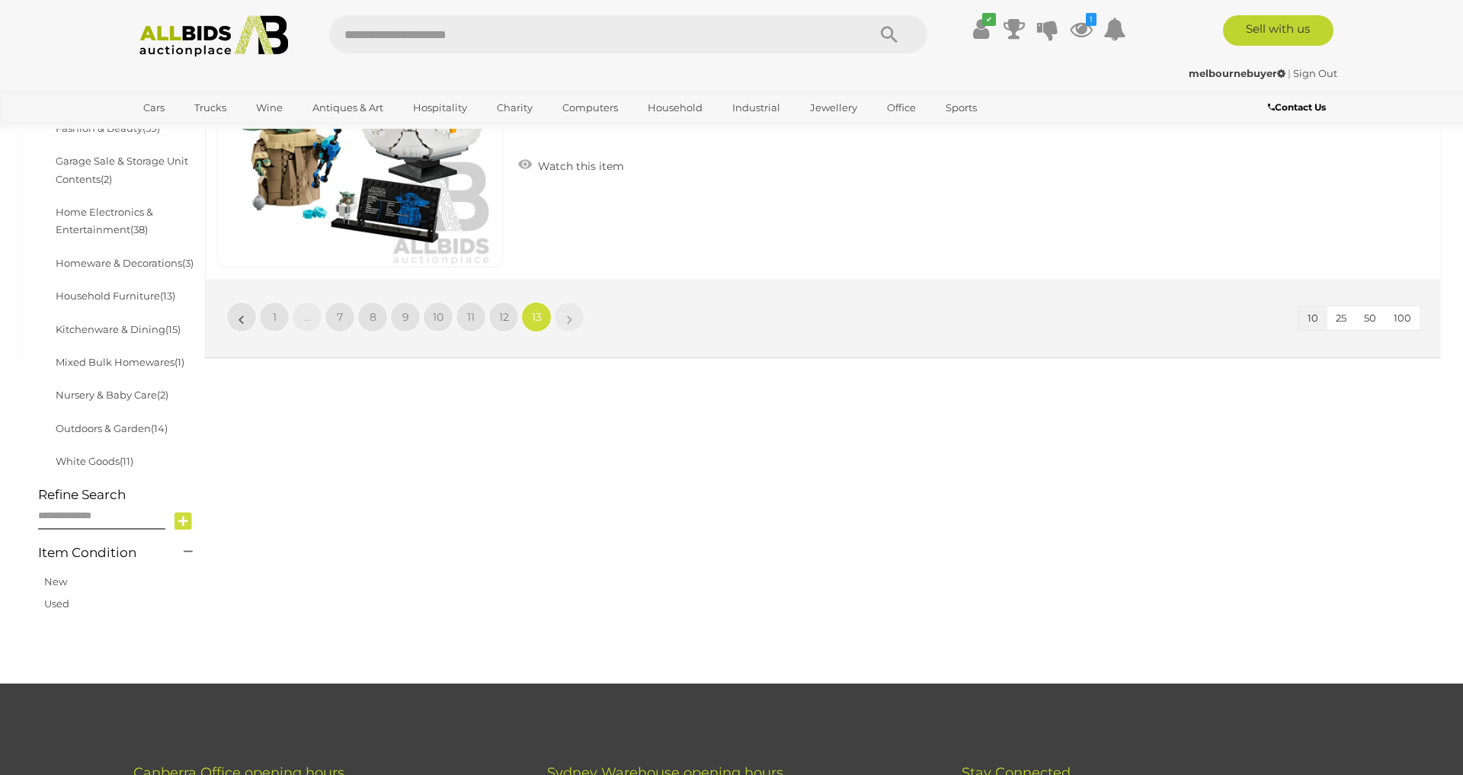
scroll to position [639, 0]
click at [1010, 484] on div "Home & Lifestyle Auctions Alert this sale Location" at bounding box center [731, 101] width 1440 height 1135
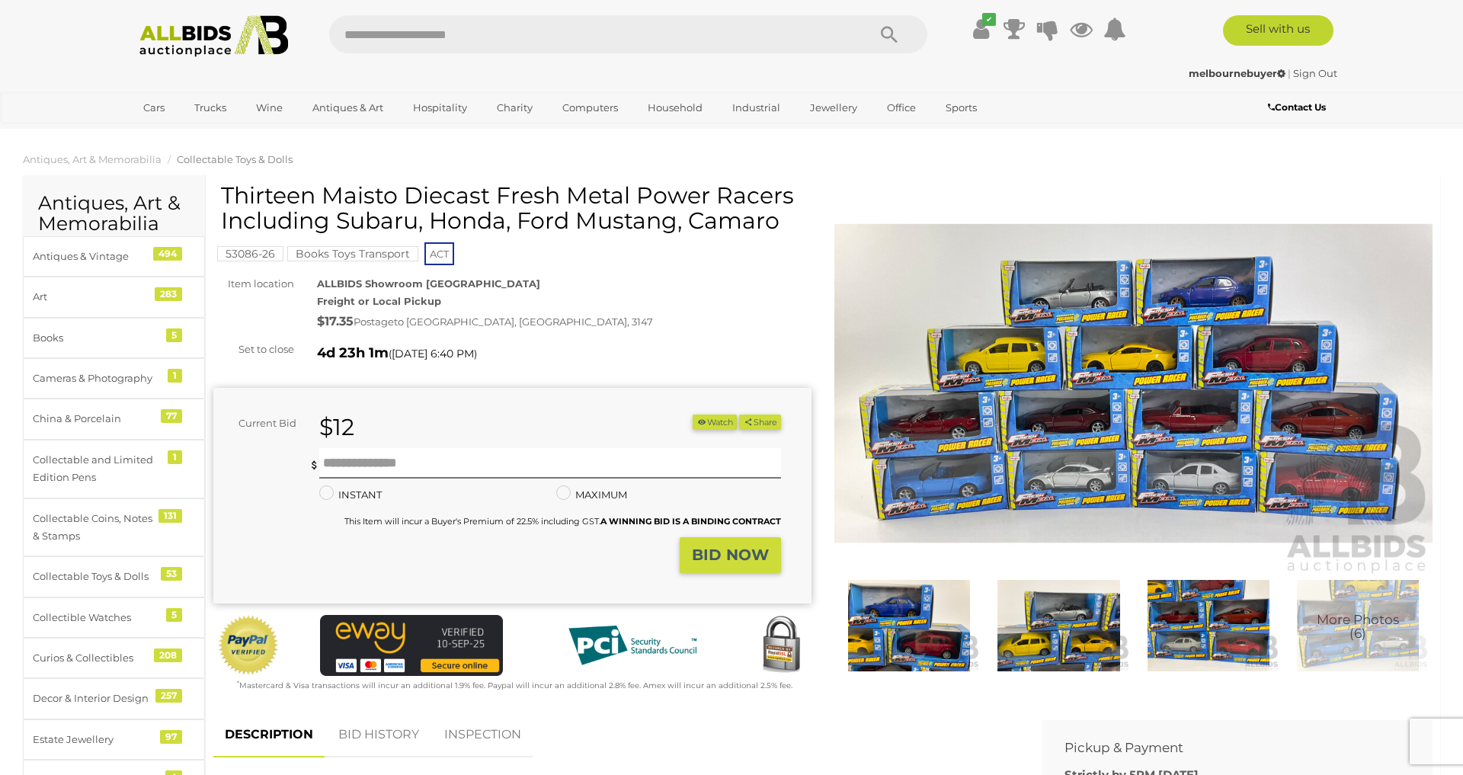
click at [1048, 346] on img at bounding box center [1133, 383] width 598 height 386
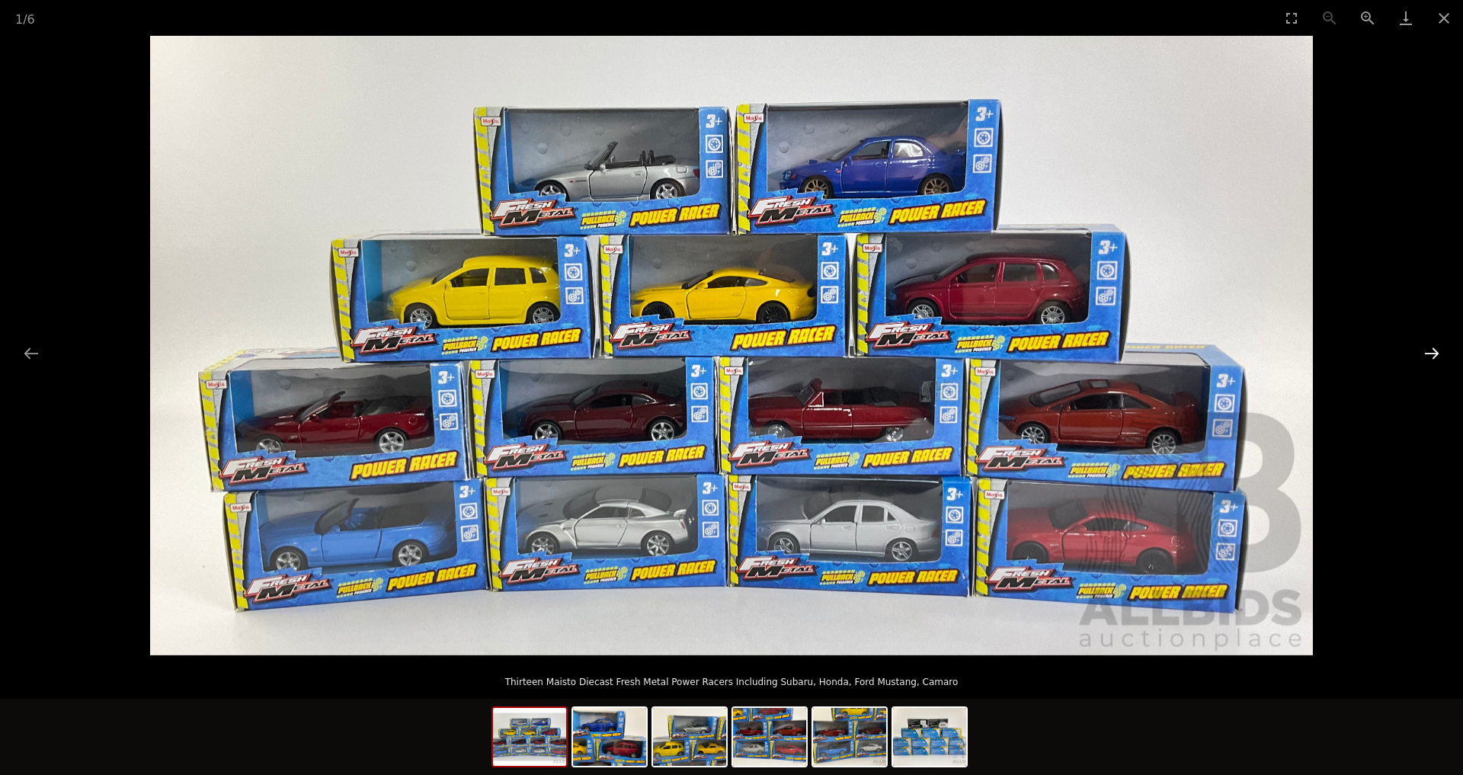
click at [1435, 351] on button "Next slide" at bounding box center [1432, 353] width 32 height 30
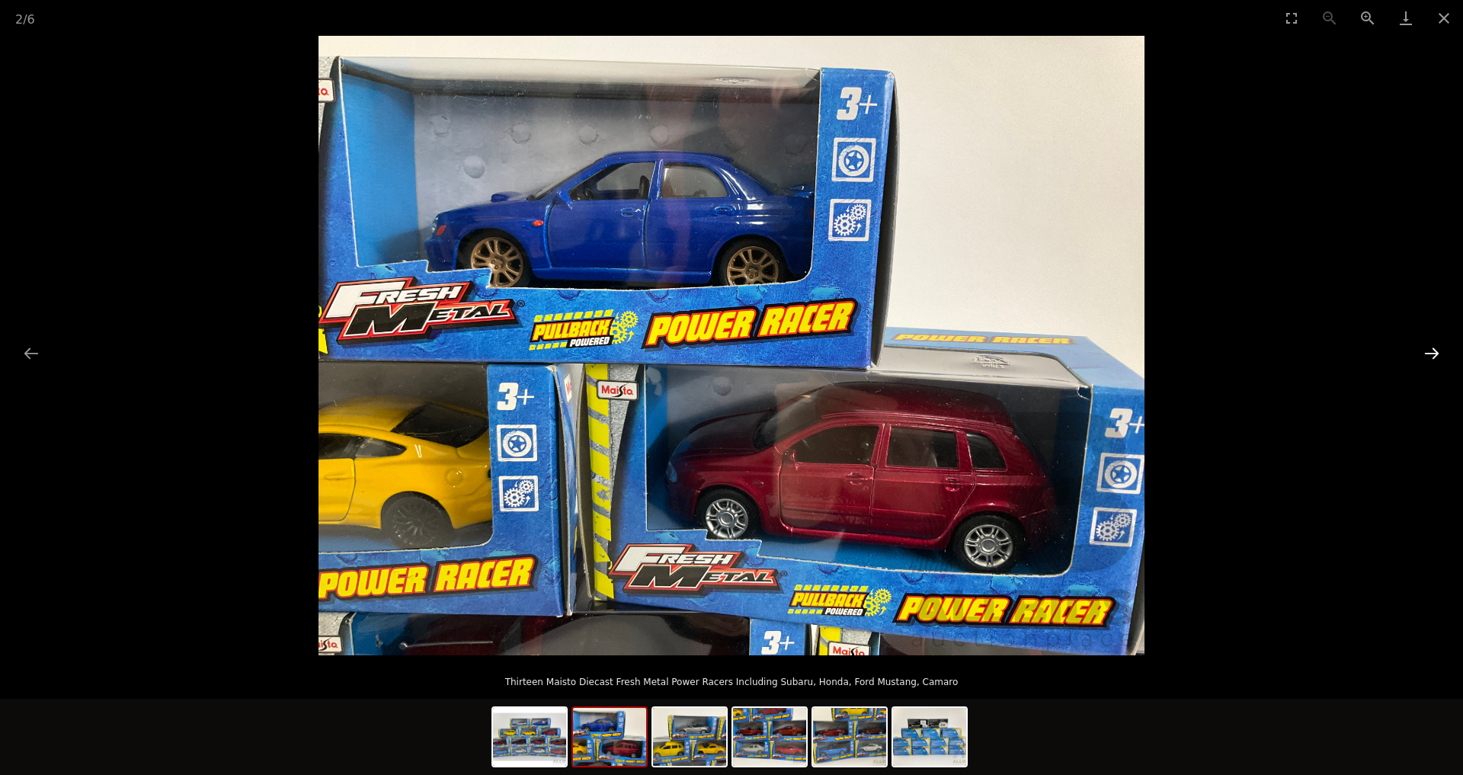
click at [1431, 352] on button "Next slide" at bounding box center [1432, 353] width 32 height 30
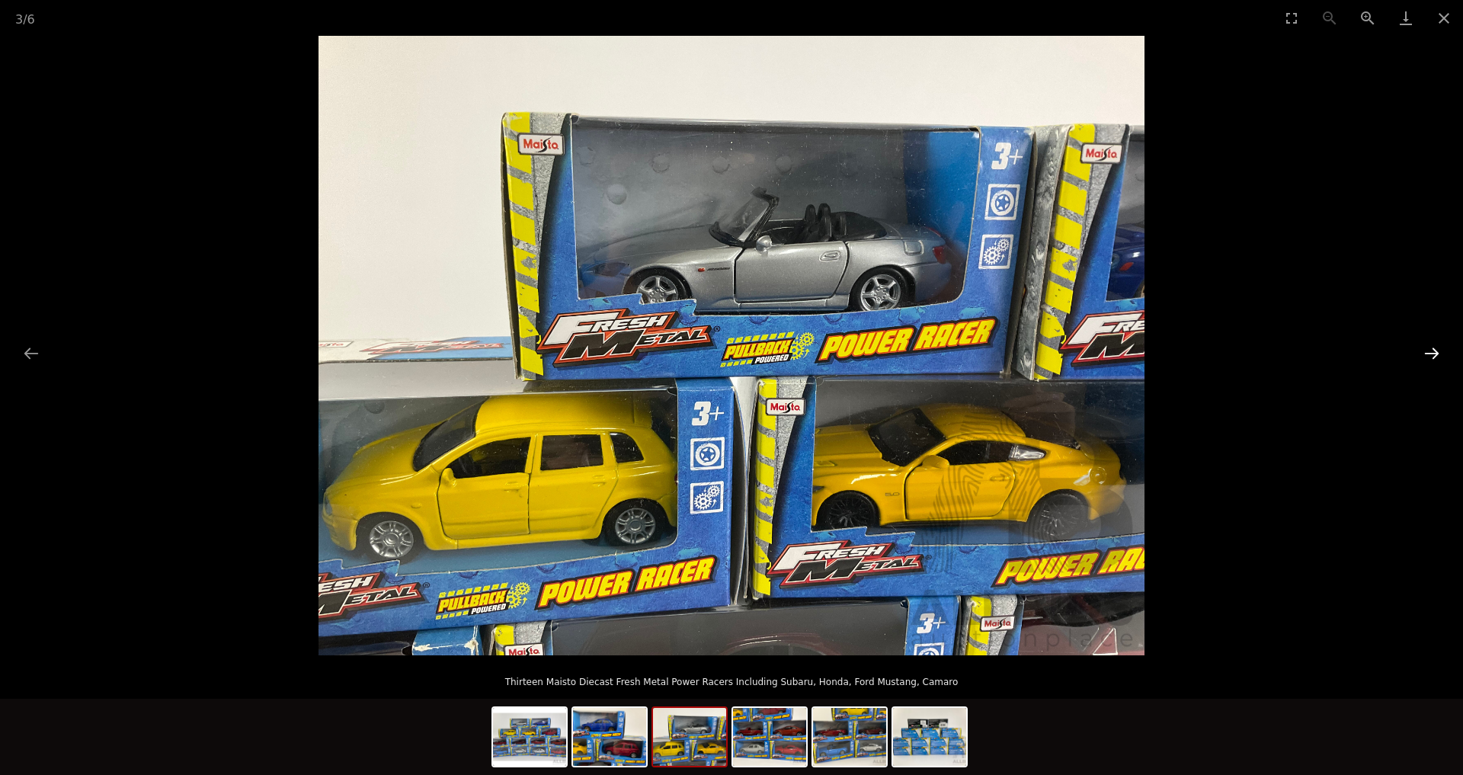
click at [1431, 352] on button "Next slide" at bounding box center [1432, 353] width 32 height 30
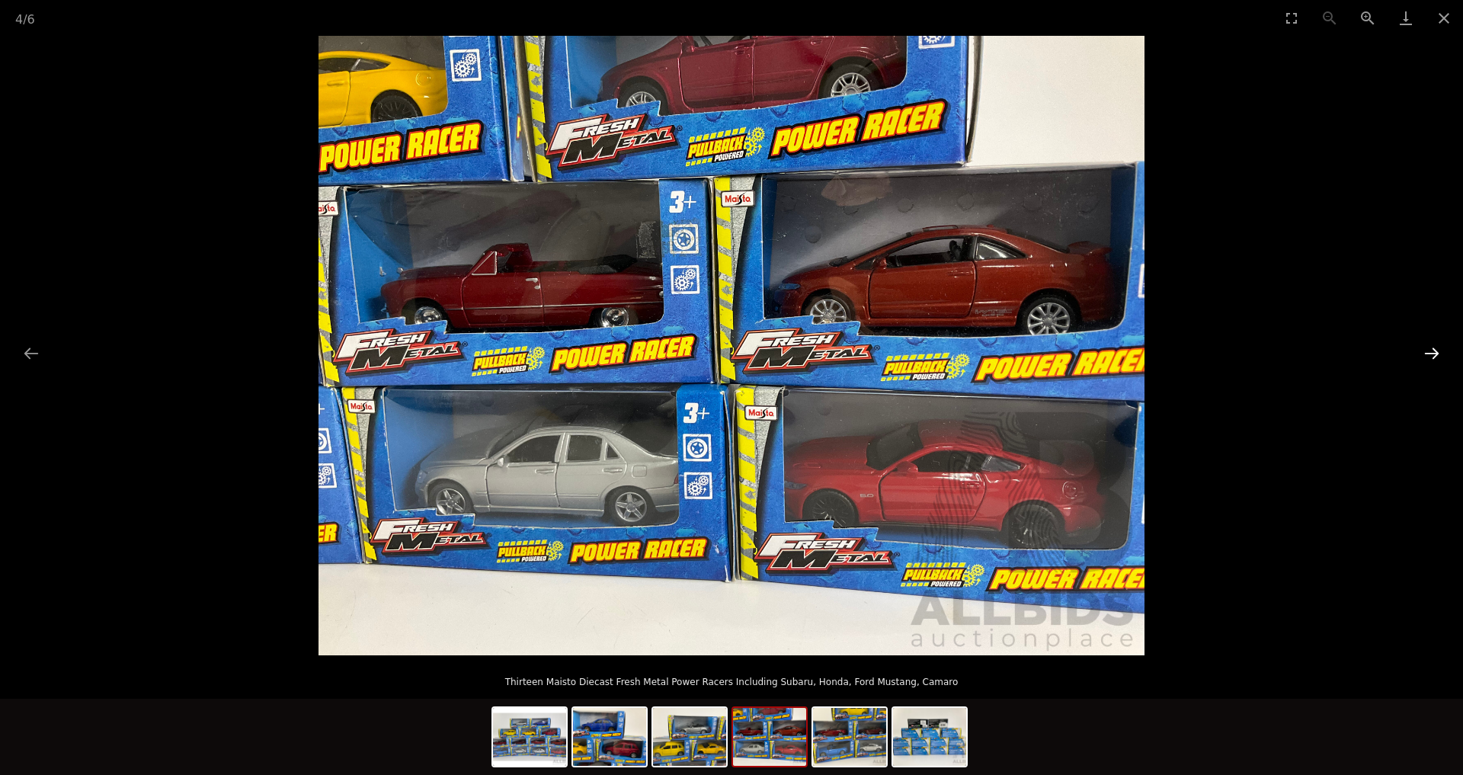
click at [1426, 354] on button "Next slide" at bounding box center [1432, 353] width 32 height 30
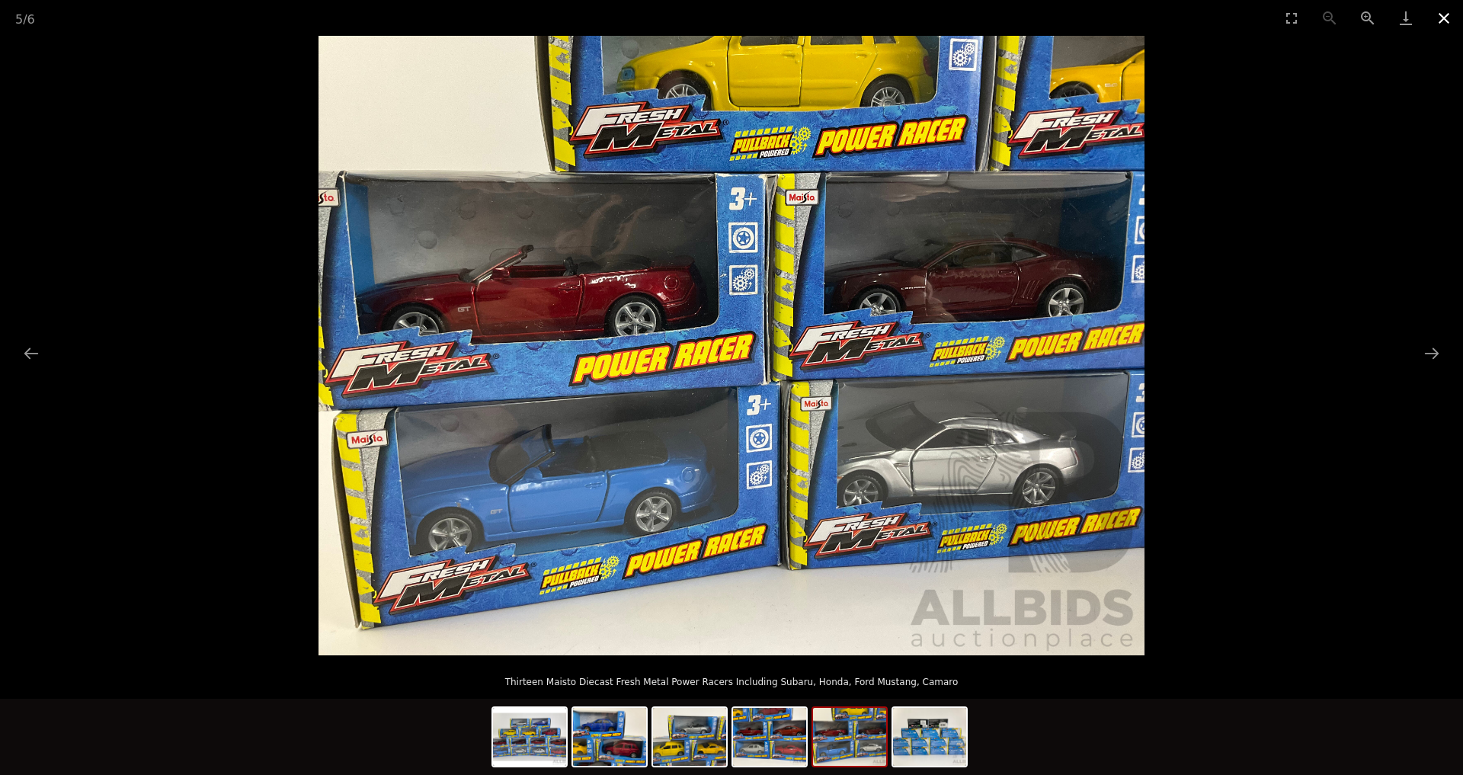
click at [1458, 6] on button "Close gallery" at bounding box center [1444, 18] width 38 height 36
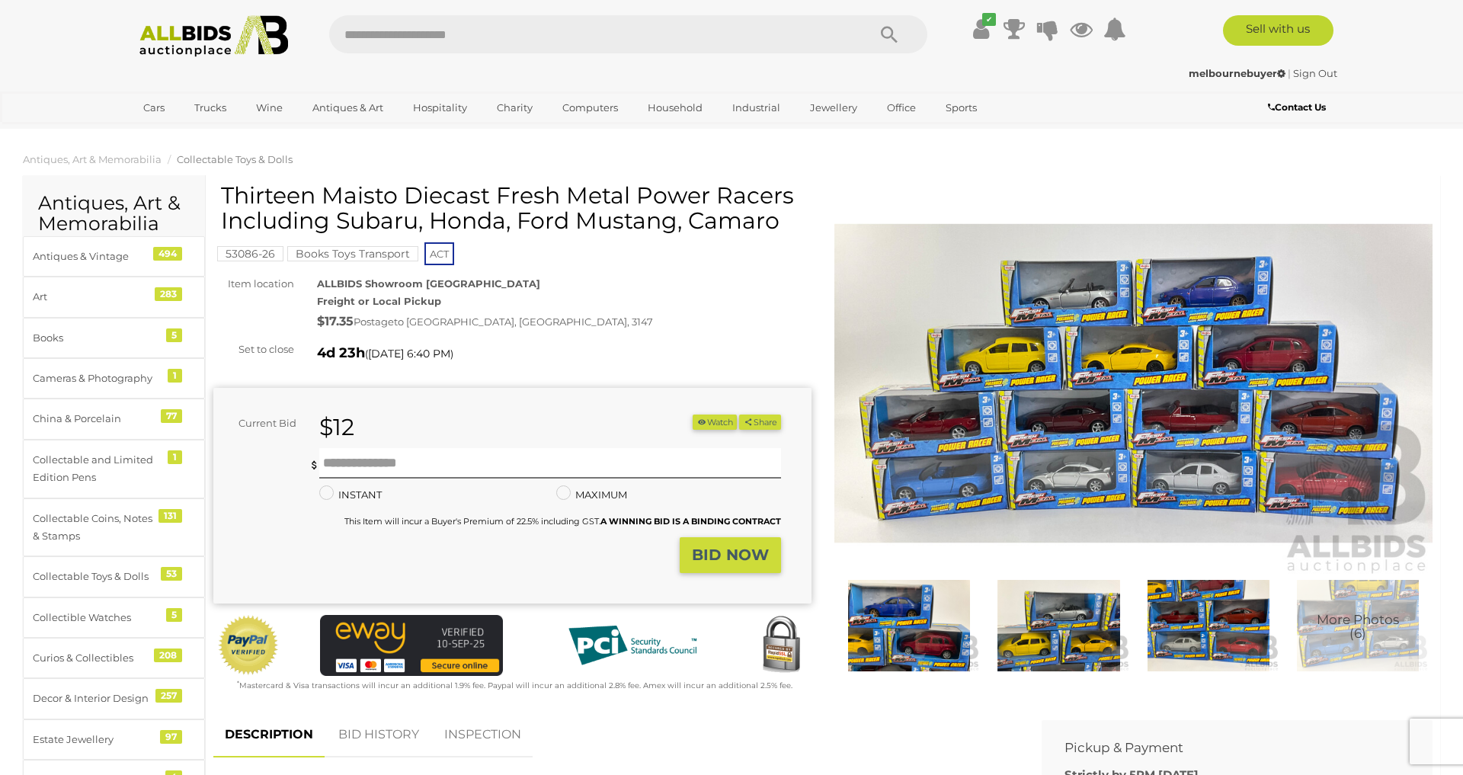
click at [713, 427] on button "Watch" at bounding box center [715, 422] width 44 height 16
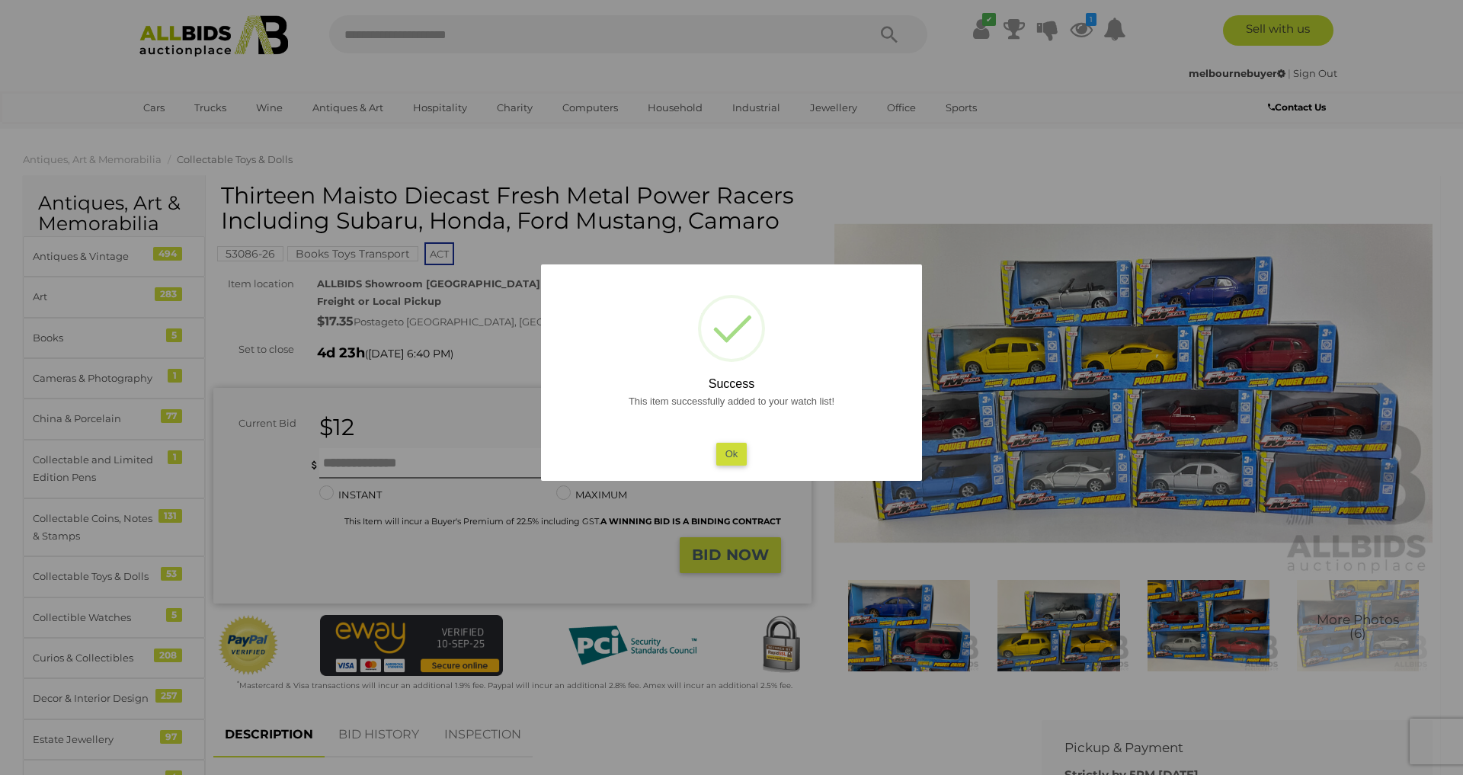
click at [725, 453] on button "Ok" at bounding box center [731, 454] width 31 height 22
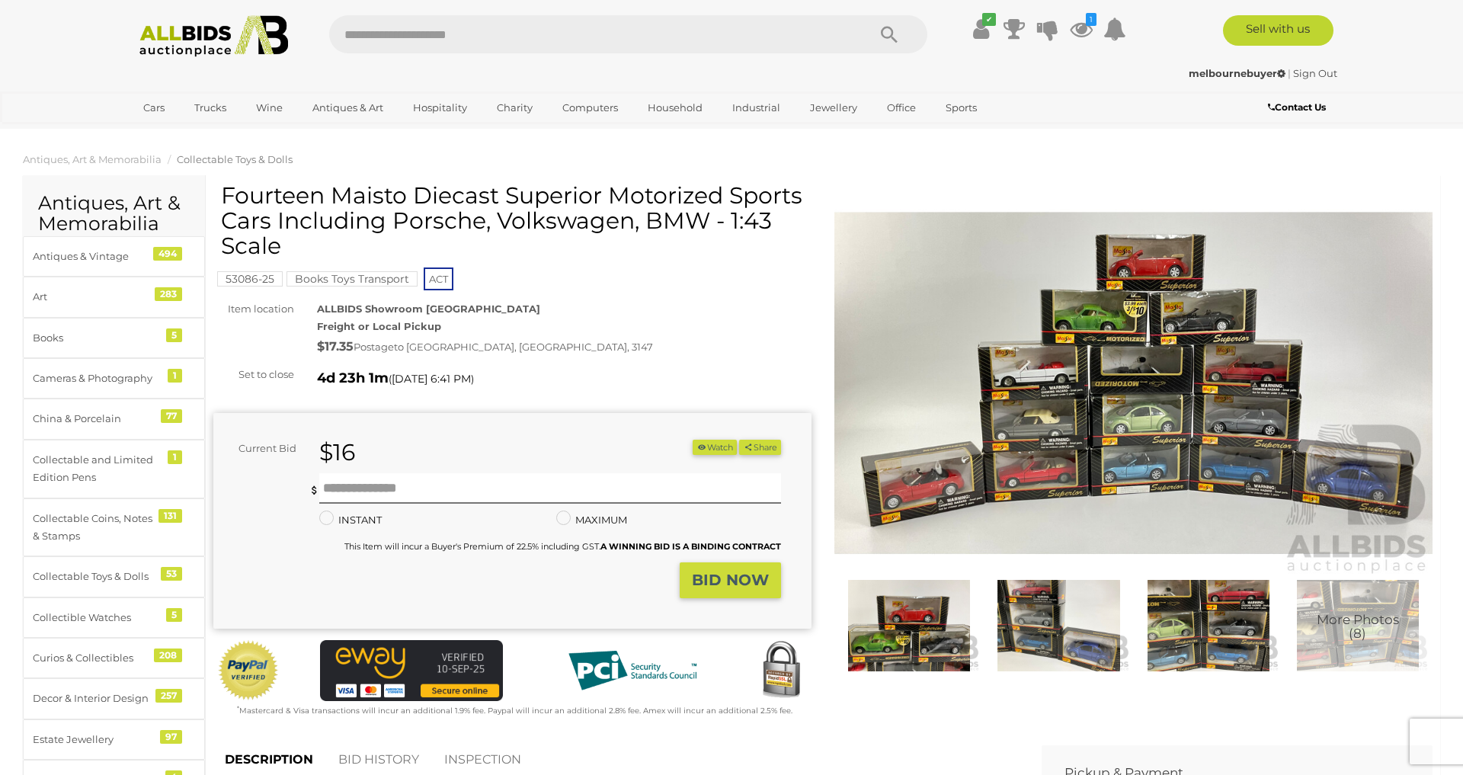
click at [1106, 262] on img at bounding box center [1133, 383] width 598 height 386
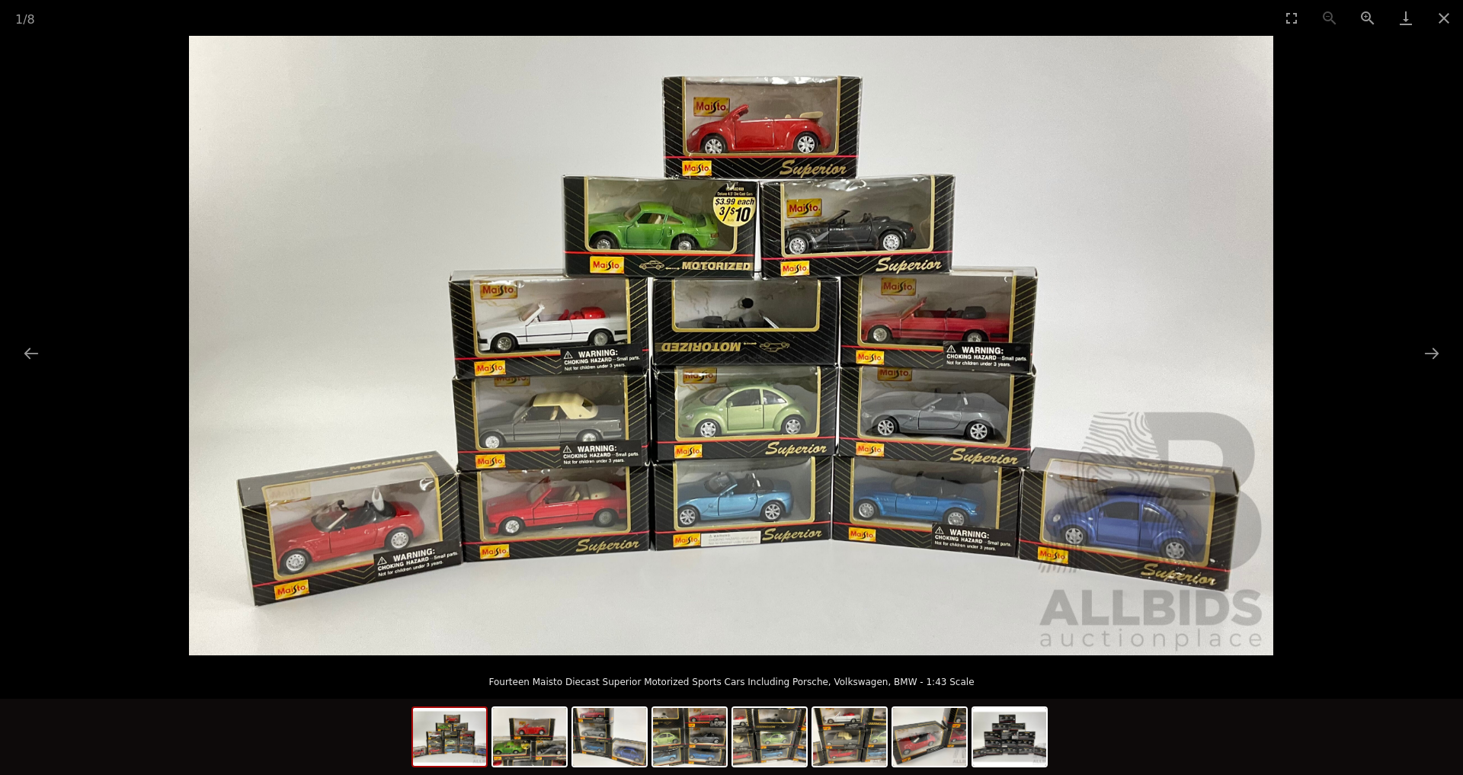
click at [840, 454] on img at bounding box center [731, 345] width 1084 height 619
click at [1026, 413] on img at bounding box center [731, 345] width 1084 height 619
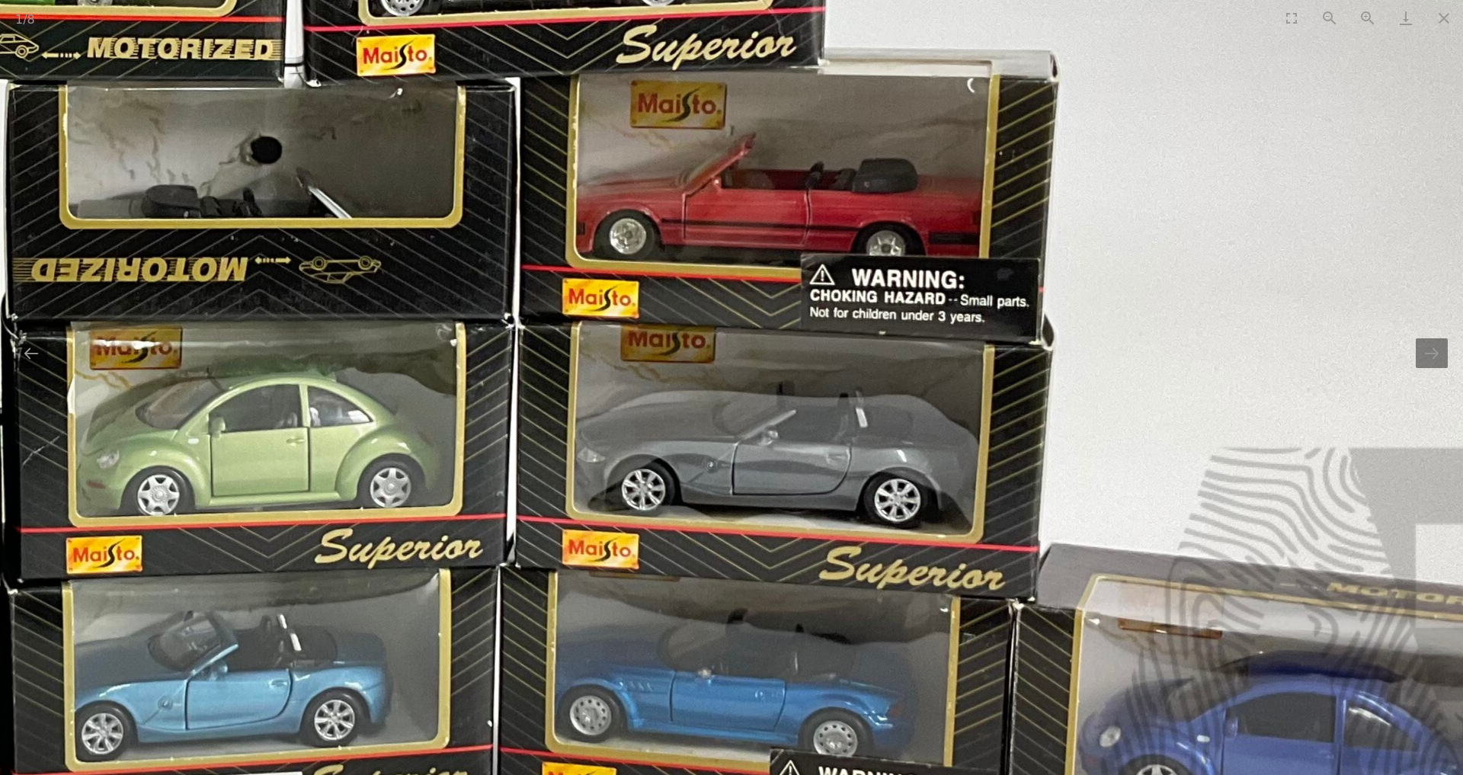
click at [1025, 414] on img at bounding box center [221, 265] width 2961 height 1691
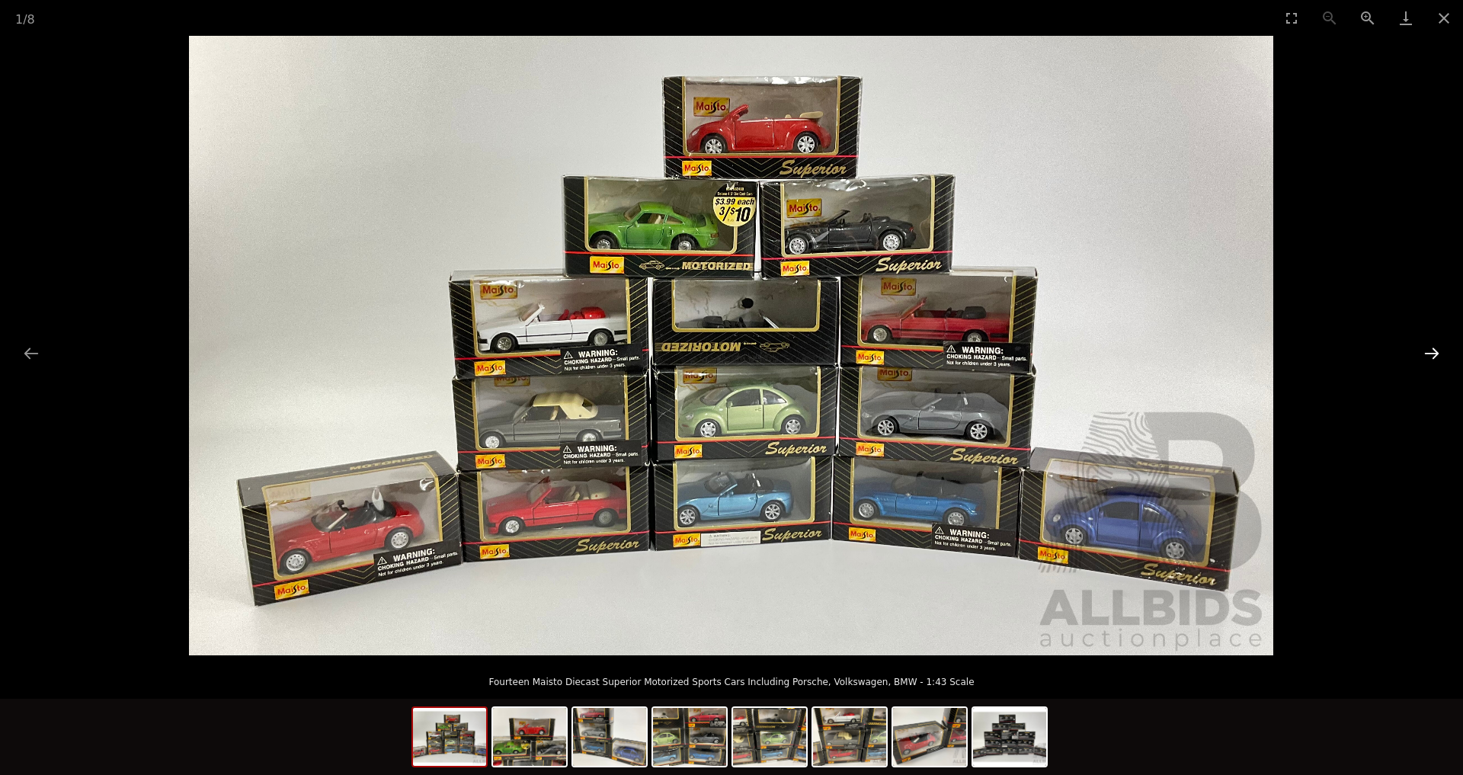
click at [1429, 360] on button "Next slide" at bounding box center [1432, 353] width 32 height 30
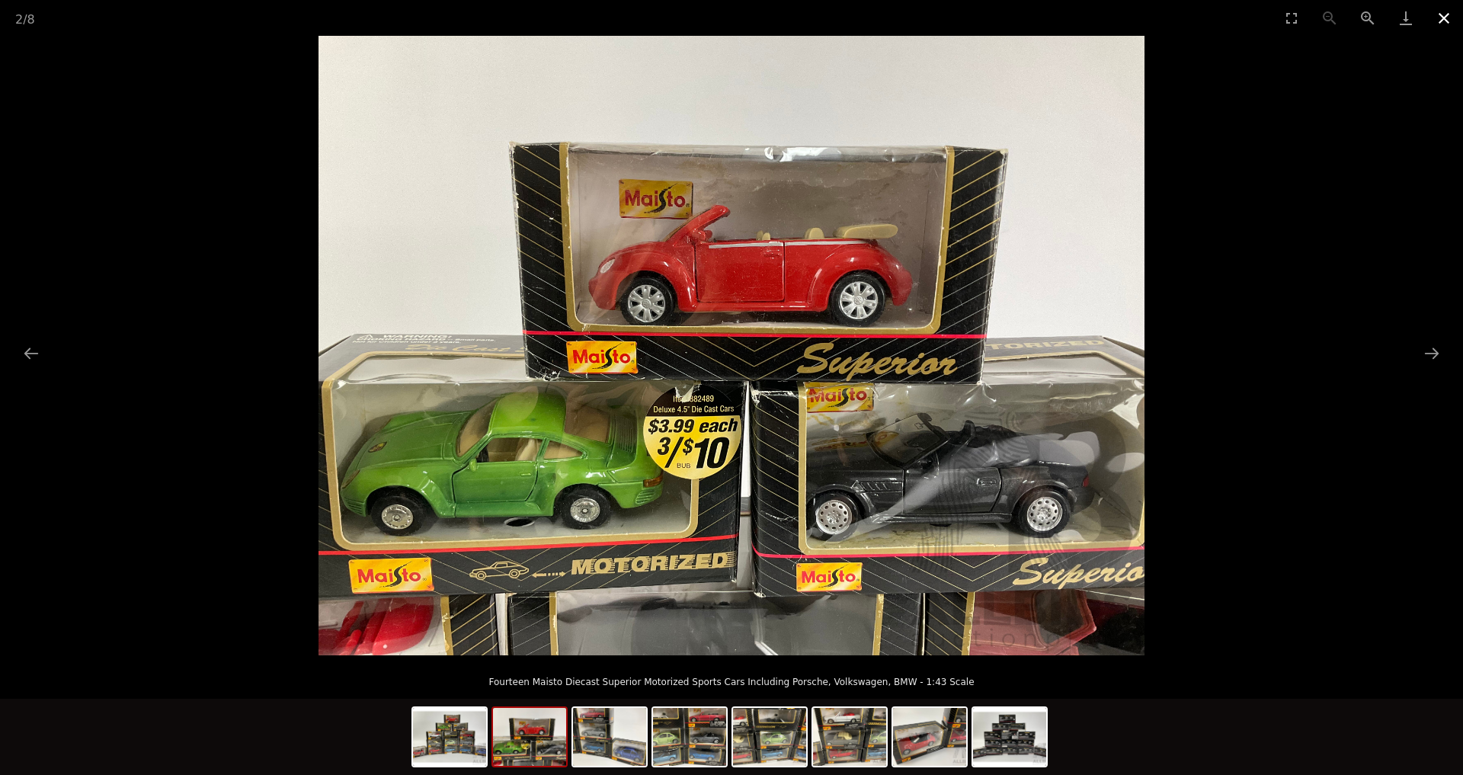
click at [1441, 25] on button "Close gallery" at bounding box center [1444, 18] width 38 height 36
